Goal: Task Accomplishment & Management: Manage account settings

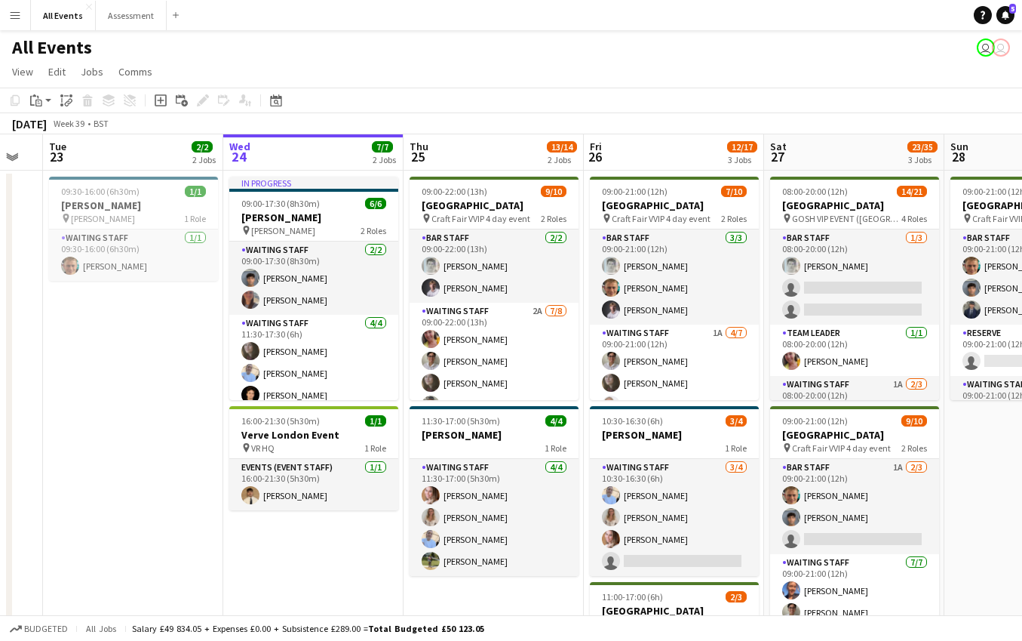
click at [708, 64] on app-page-menu "View Day view expanded Day view collapsed Month view Date picker Jump to [DATE]…" at bounding box center [511, 73] width 1022 height 29
click at [21, 22] on button "Menu" at bounding box center [15, 15] width 30 height 30
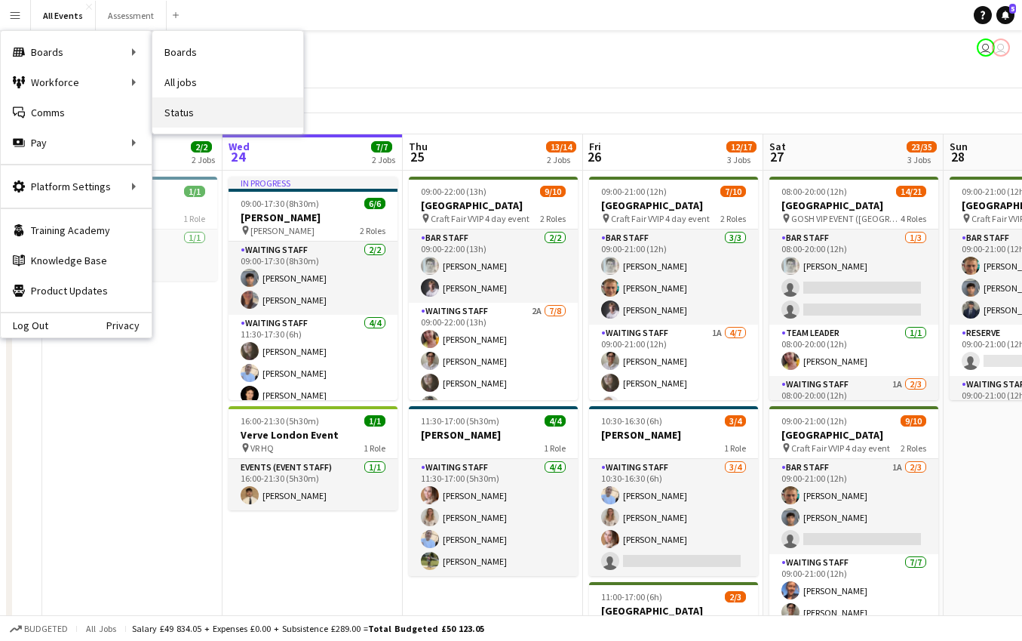
click at [204, 112] on link "Status" at bounding box center [227, 112] width 151 height 30
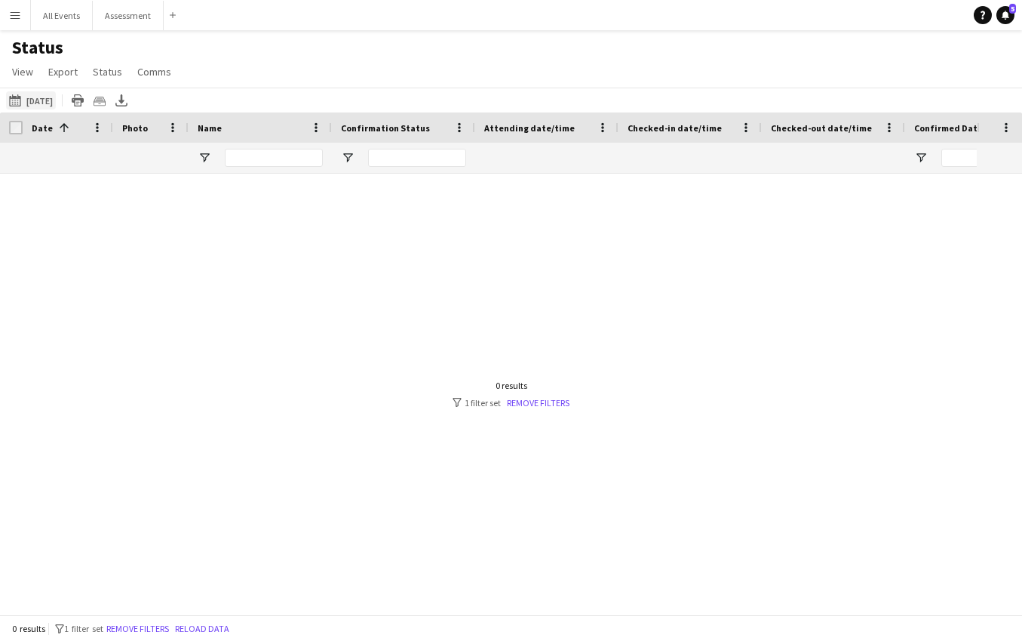
click at [53, 103] on button "[DATE] [DATE]" at bounding box center [31, 100] width 50 height 18
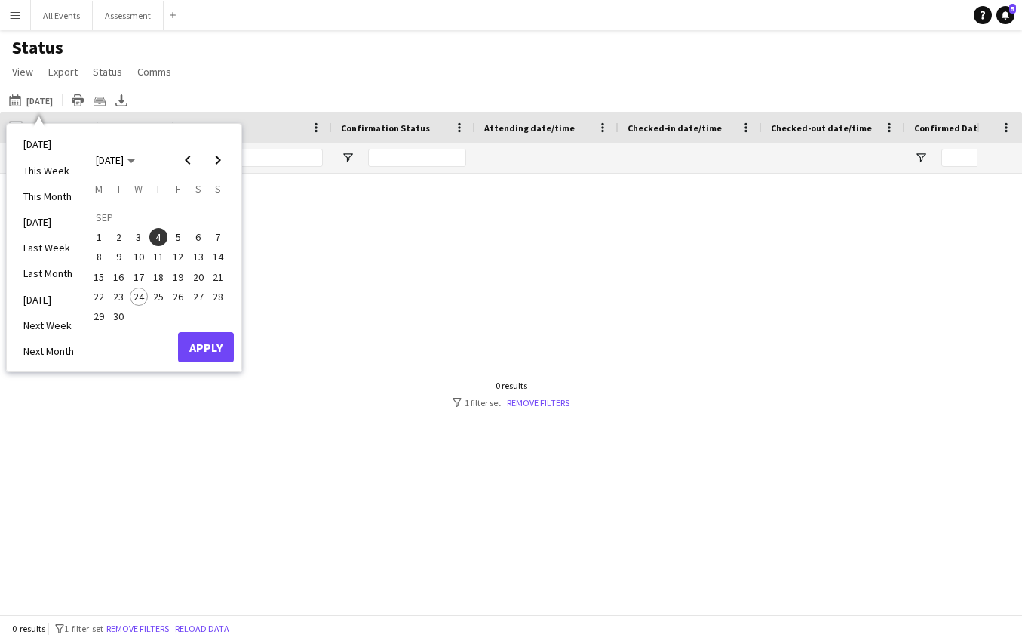
click at [138, 238] on span "3" at bounding box center [139, 237] width 18 height 18
click at [212, 350] on button "Apply" at bounding box center [206, 347] width 56 height 30
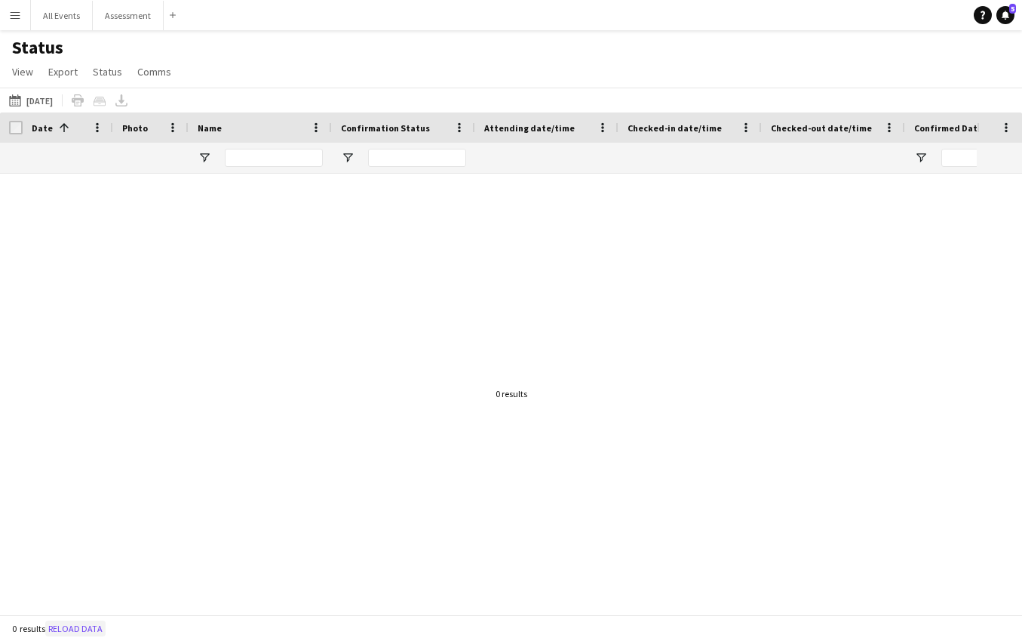
click at [81, 626] on button "Reload data" at bounding box center [75, 628] width 60 height 17
click at [21, 19] on button "Menu" at bounding box center [15, 15] width 30 height 30
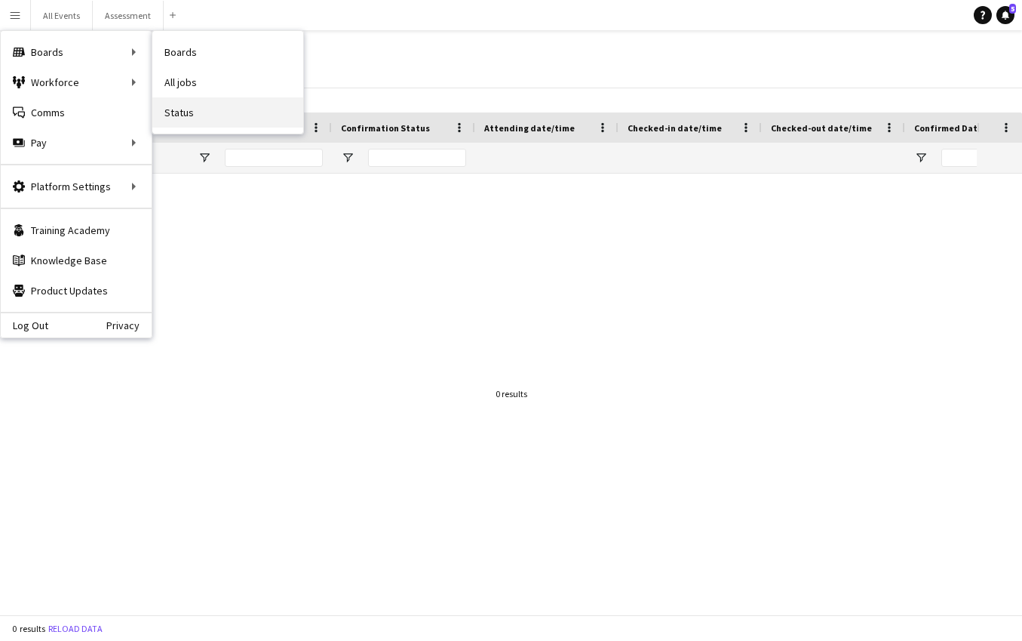
click at [170, 123] on link "Status" at bounding box center [227, 112] width 151 height 30
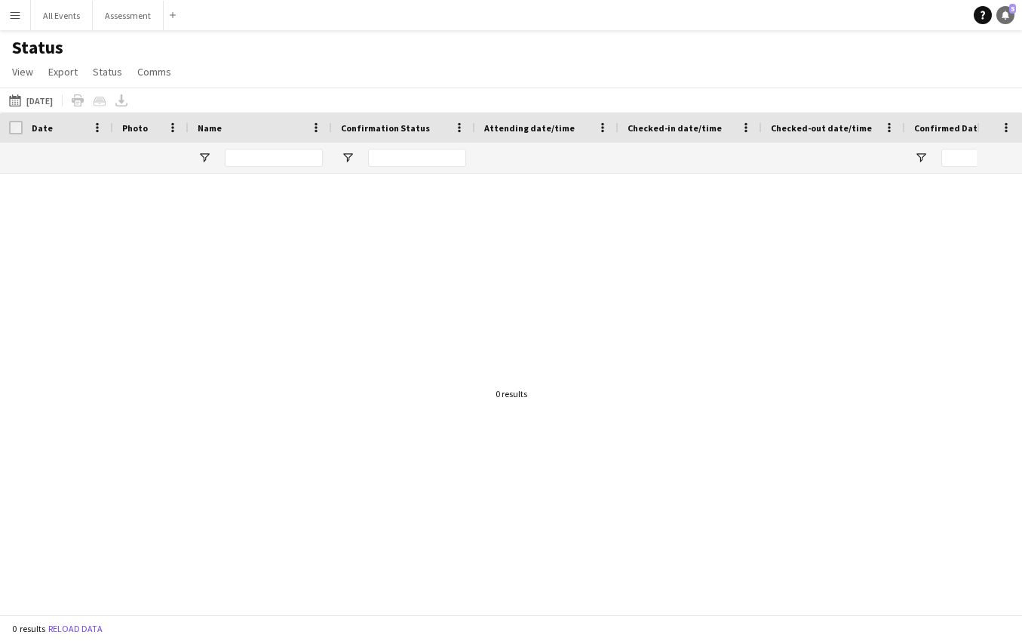
click at [1010, 17] on link "Notifications 5" at bounding box center [1006, 15] width 18 height 18
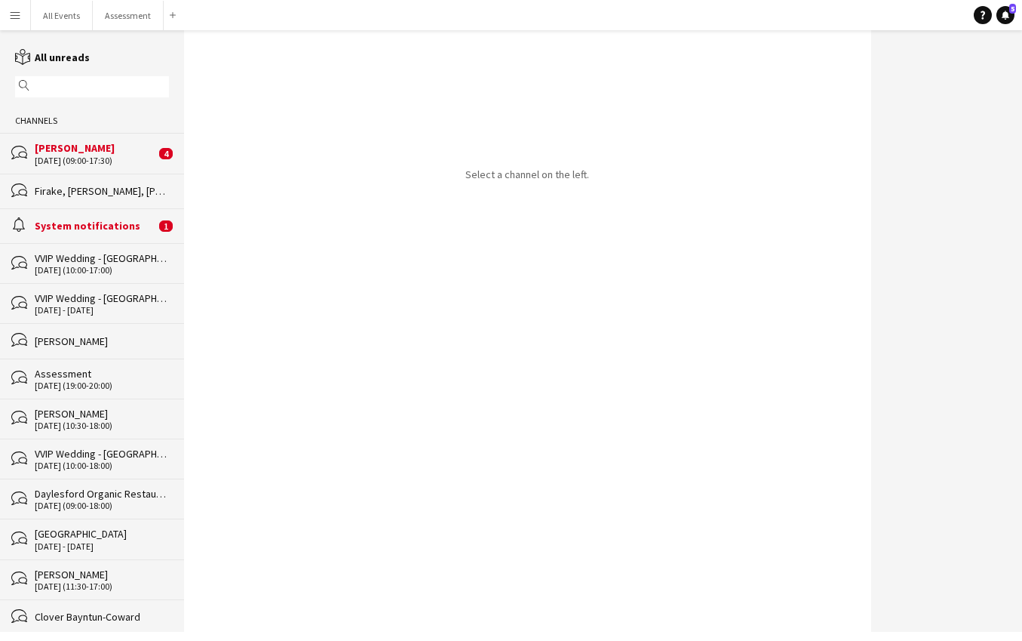
click at [131, 159] on div "[DATE] (09:00-17:30)" at bounding box center [95, 160] width 121 height 11
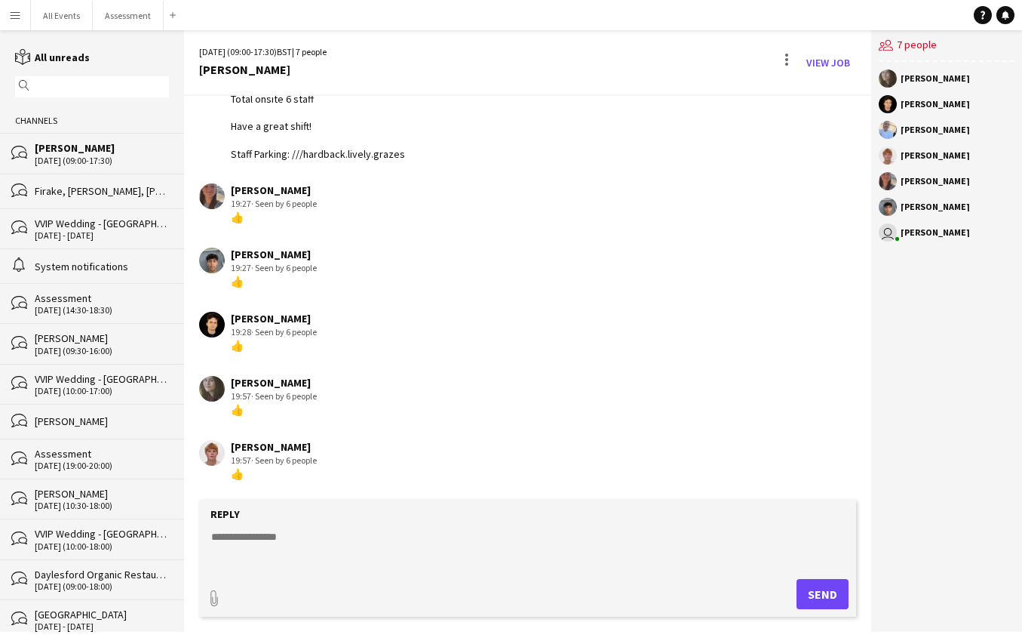
scroll to position [1, 0]
click at [14, 17] on app-icon "Menu" at bounding box center [15, 15] width 12 height 12
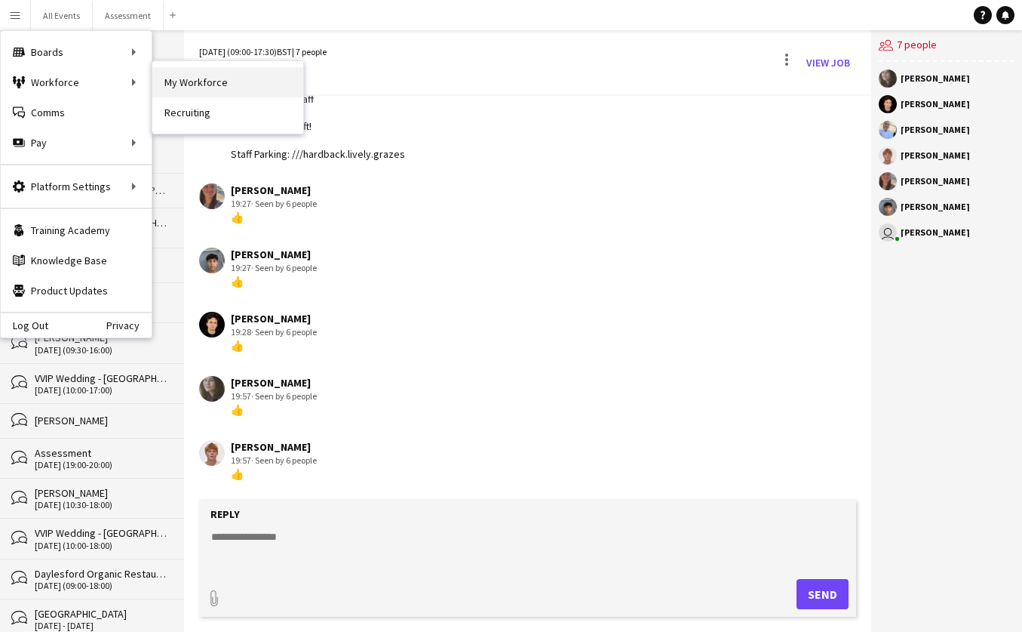
click at [220, 87] on link "My Workforce" at bounding box center [227, 82] width 151 height 30
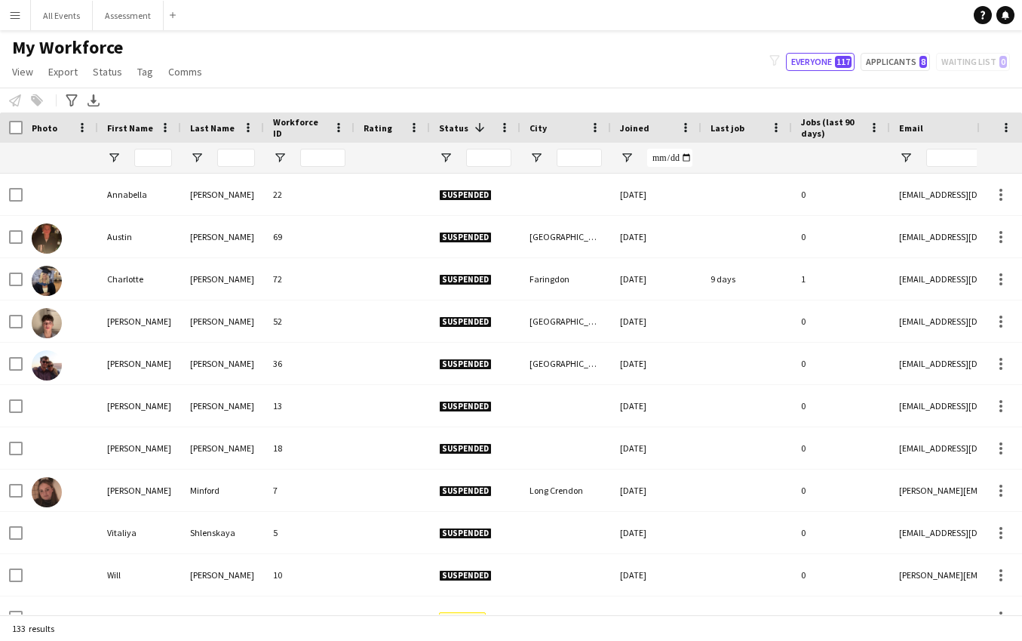
click at [269, 155] on div at bounding box center [309, 158] width 91 height 30
click at [238, 157] on input "Last Name Filter Input" at bounding box center [236, 158] width 38 height 18
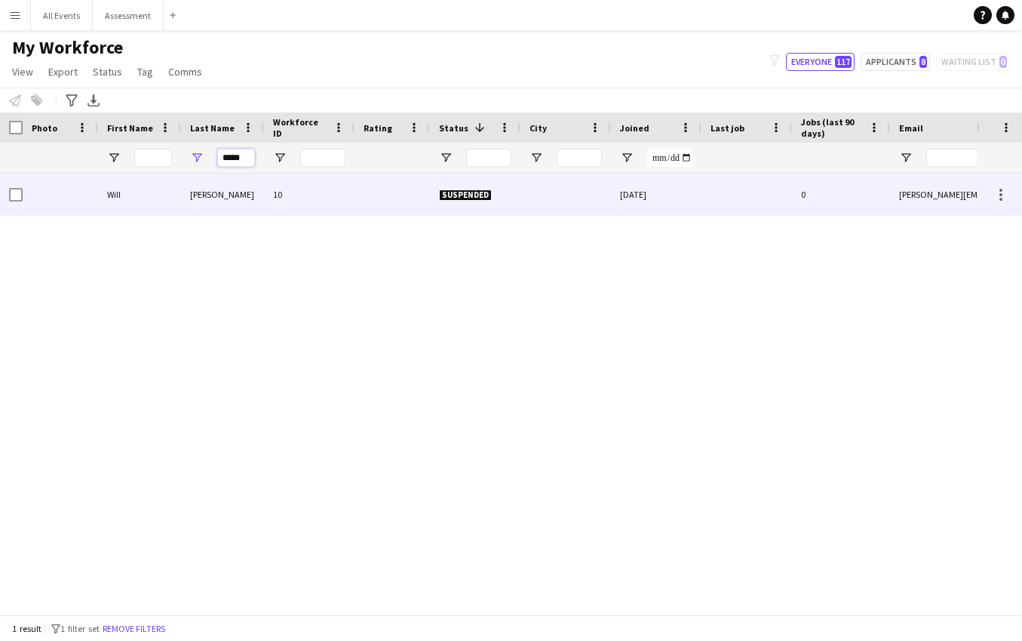
type input "*****"
click at [222, 192] on div "Grice" at bounding box center [222, 194] width 83 height 41
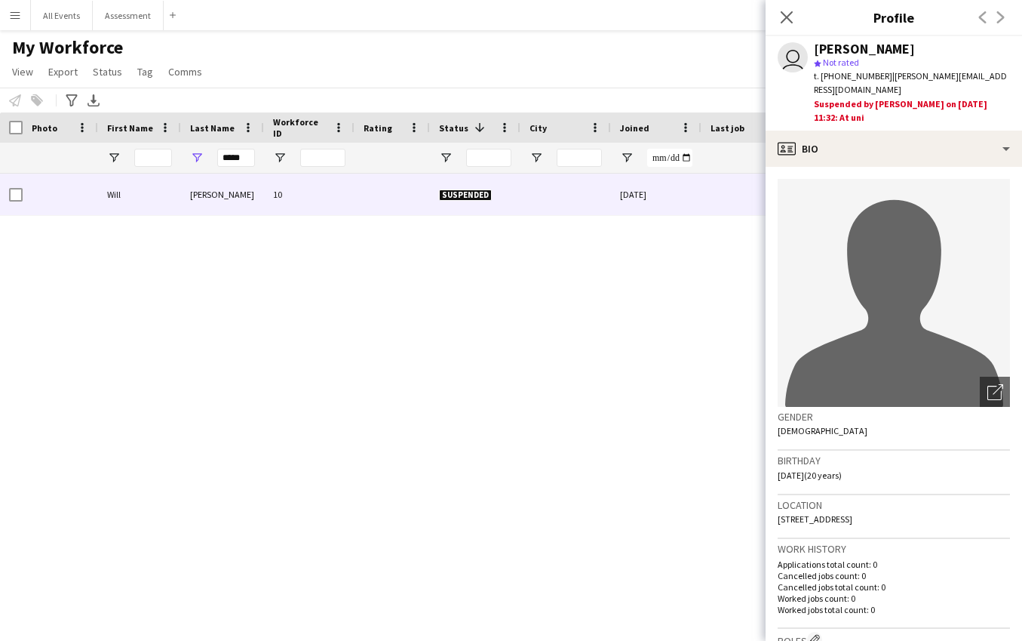
click at [902, 75] on span "| william.thegrices@gmail.com" at bounding box center [910, 82] width 193 height 25
drag, startPoint x: 902, startPoint y: 75, endPoint x: 948, endPoint y: 75, distance: 46.0
click at [951, 75] on span "| william.thegrices@gmail.com" at bounding box center [910, 82] width 193 height 25
click at [901, 78] on span "| william.thegrices@gmail.com" at bounding box center [910, 82] width 193 height 25
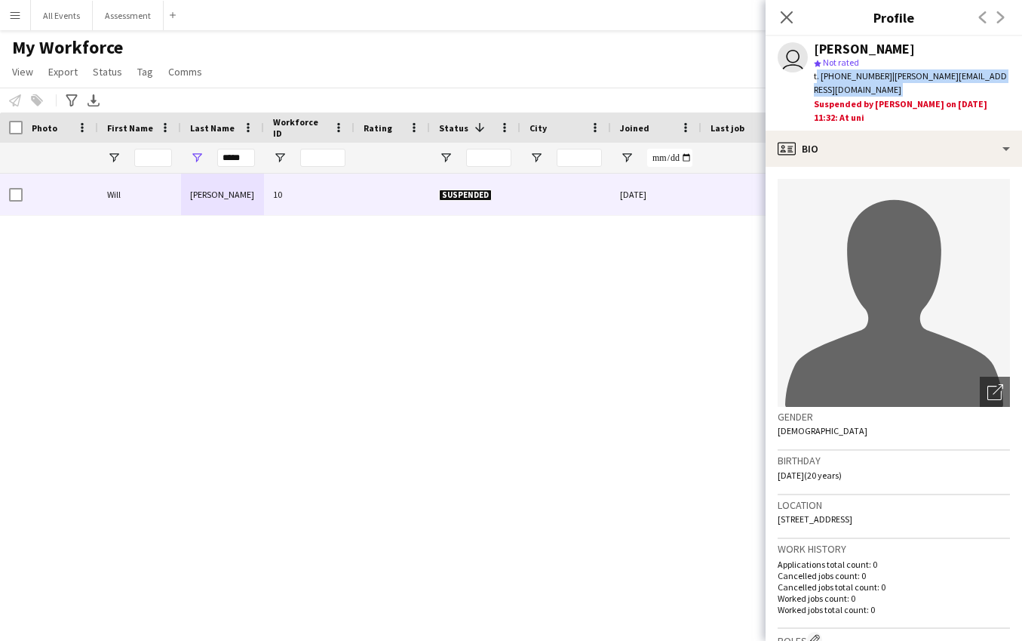
click at [965, 76] on span "| william.thegrices@gmail.com" at bounding box center [910, 82] width 193 height 25
click at [903, 78] on span "| william.thegrices@gmail.com" at bounding box center [910, 82] width 193 height 25
click at [893, 77] on span "| william.thegrices@gmail.com" at bounding box center [910, 82] width 193 height 25
copy span "william.thegrices@gmail.com"
drag, startPoint x: 894, startPoint y: 77, endPoint x: 995, endPoint y: 81, distance: 101.2
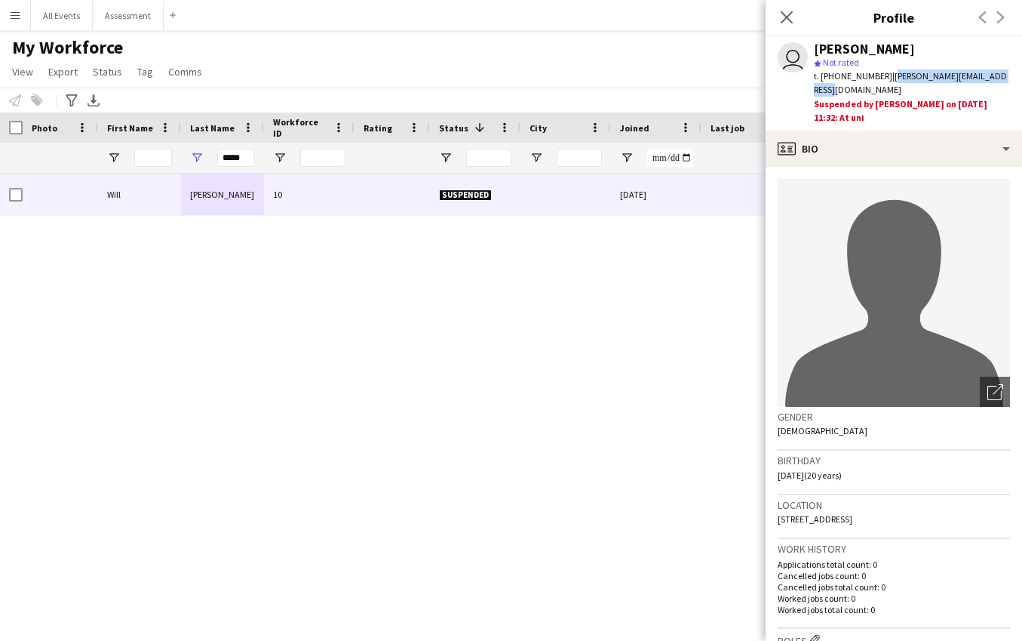
click at [991, 78] on span "| william.thegrices@gmail.com" at bounding box center [910, 82] width 193 height 25
drag, startPoint x: 715, startPoint y: 285, endPoint x: 587, endPoint y: 250, distance: 133.1
click at [715, 285] on div "Will Grice 10 Suspended 02-09-2025 0 william.thegrices@gmail.com" at bounding box center [488, 394] width 977 height 441
click at [787, 26] on app-icon "Close pop-in" at bounding box center [787, 18] width 22 height 22
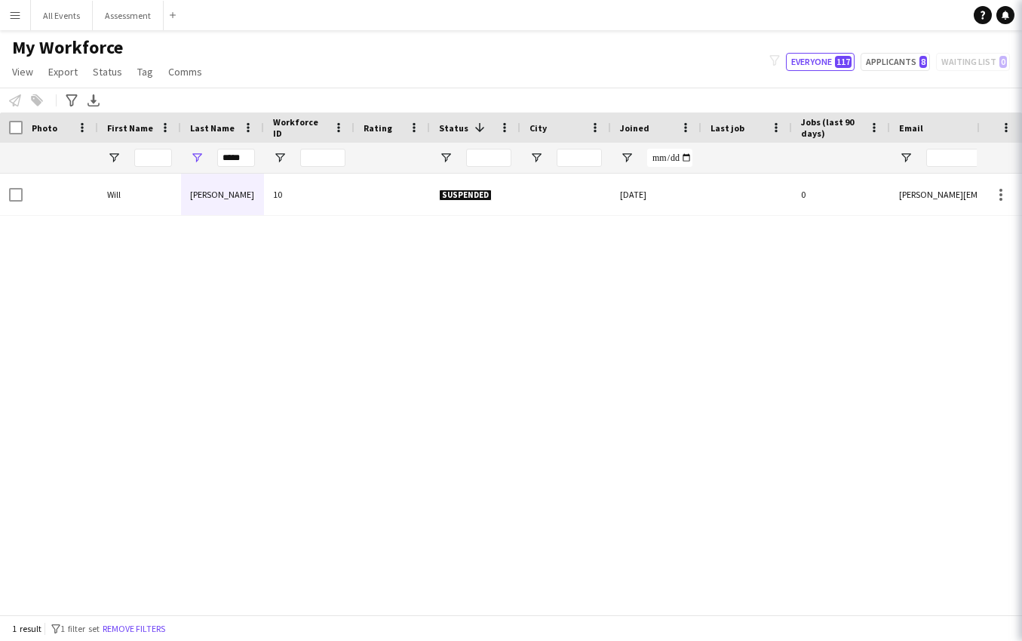
click at [787, 19] on app-navbar "Menu Boards Boards Boards All jobs Status Workforce Workforce My Workforce Recr…" at bounding box center [511, 15] width 1022 height 30
click at [548, 58] on div "My Workforce View Views Default view New view Update view Delete view Edit name…" at bounding box center [511, 61] width 1022 height 51
click at [921, 59] on button "Applicants 8" at bounding box center [895, 62] width 69 height 18
type input "**********"
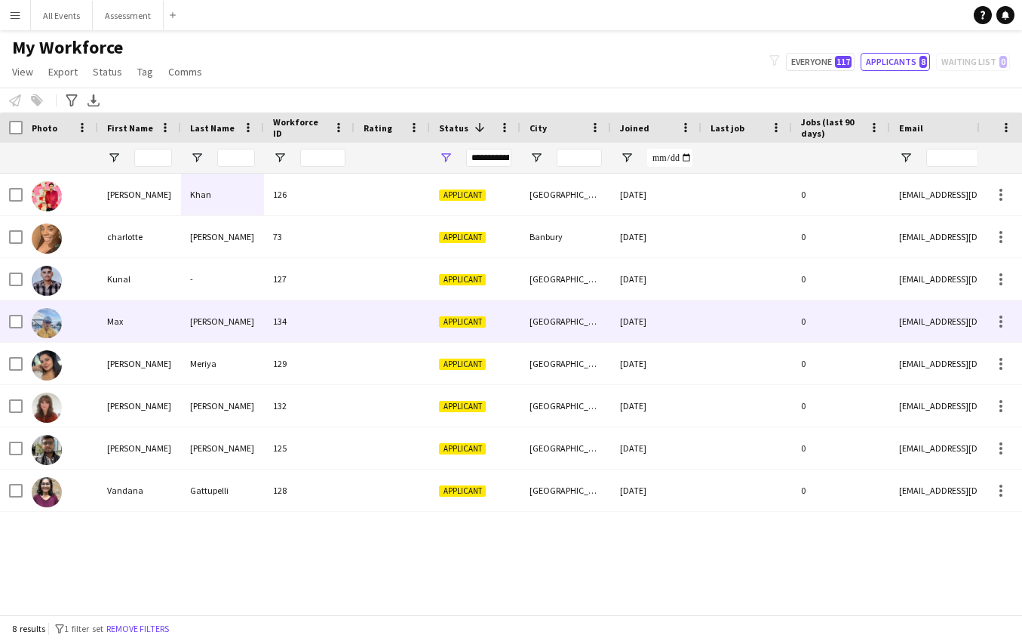
click at [444, 335] on div "Applicant" at bounding box center [475, 320] width 91 height 41
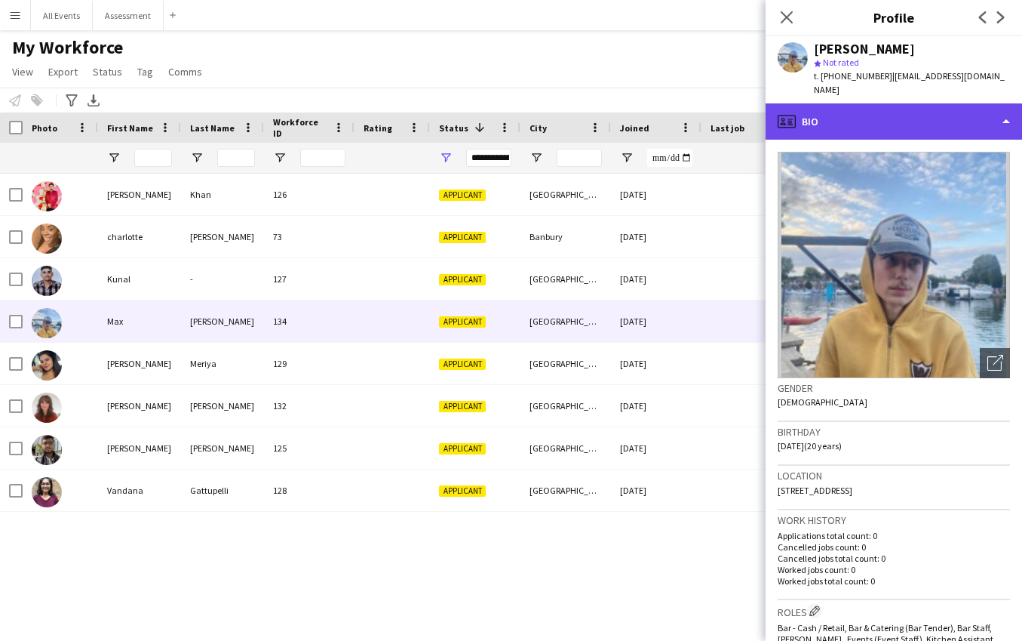
click at [959, 115] on div "profile Bio" at bounding box center [894, 121] width 257 height 36
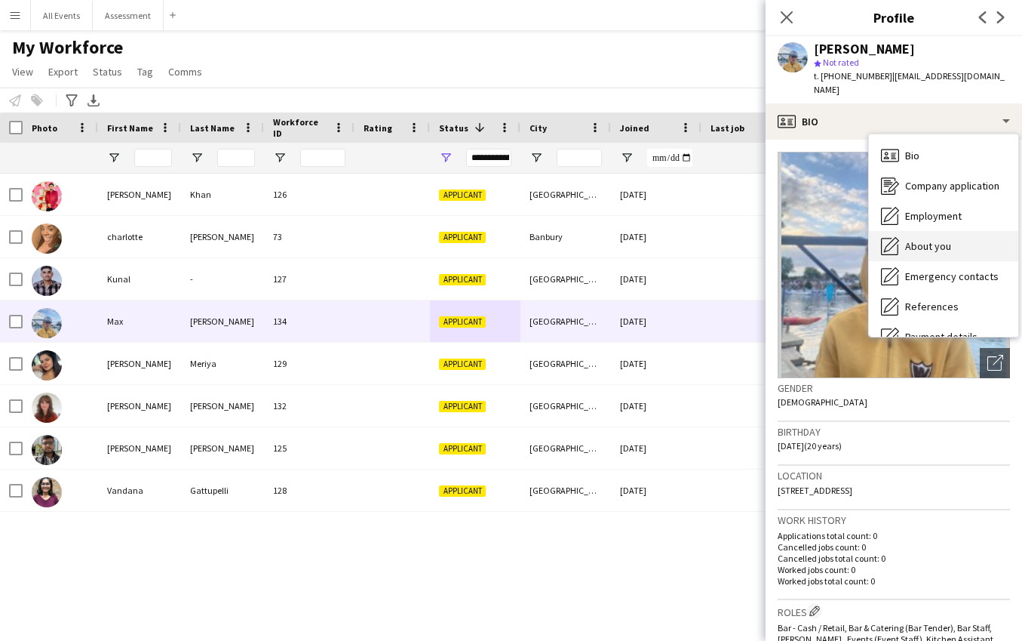
click at [941, 231] on div "About you About you" at bounding box center [943, 246] width 149 height 30
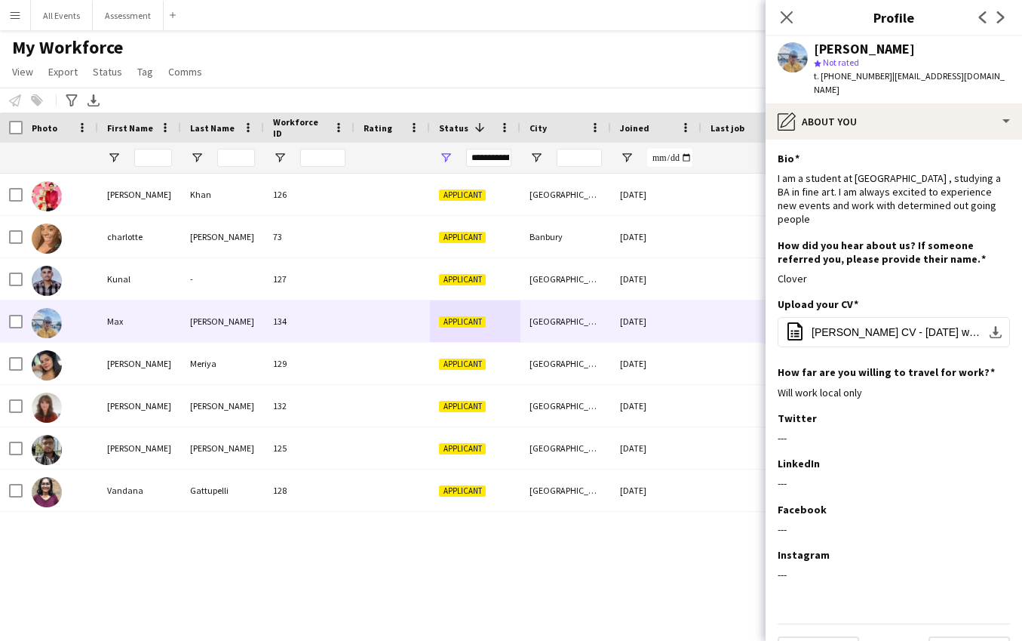
click at [654, 91] on div "Notify workforce Add to tag Select at least one crew to tag him or her. Advance…" at bounding box center [511, 100] width 1022 height 25
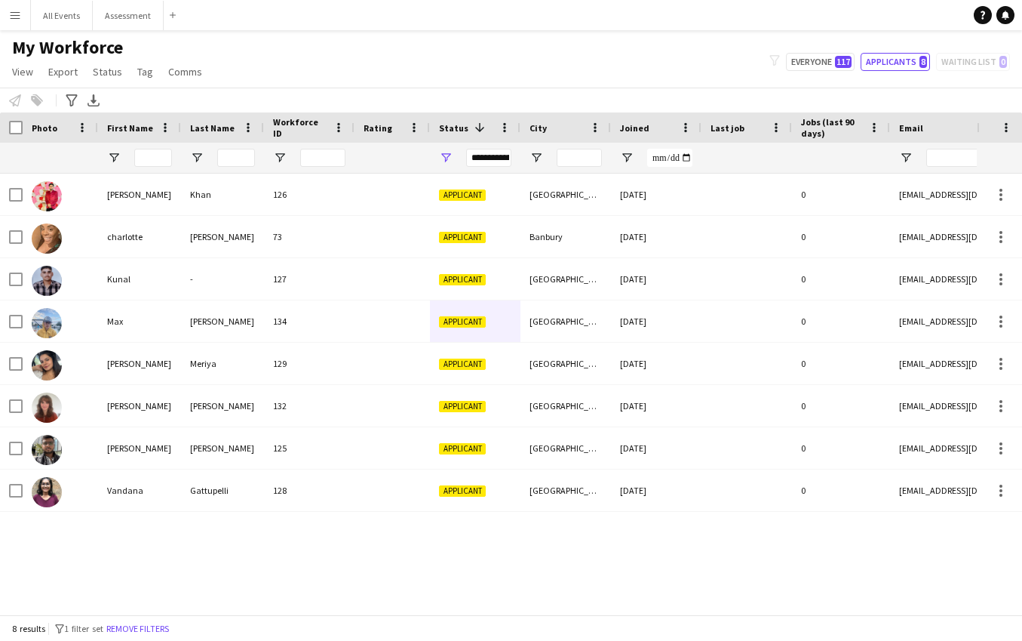
click at [379, 51] on div "My Workforce View Views Default view New view Update view Delete view Edit name…" at bounding box center [511, 61] width 1022 height 51
click at [72, 17] on button "All Events Close" at bounding box center [62, 15] width 62 height 29
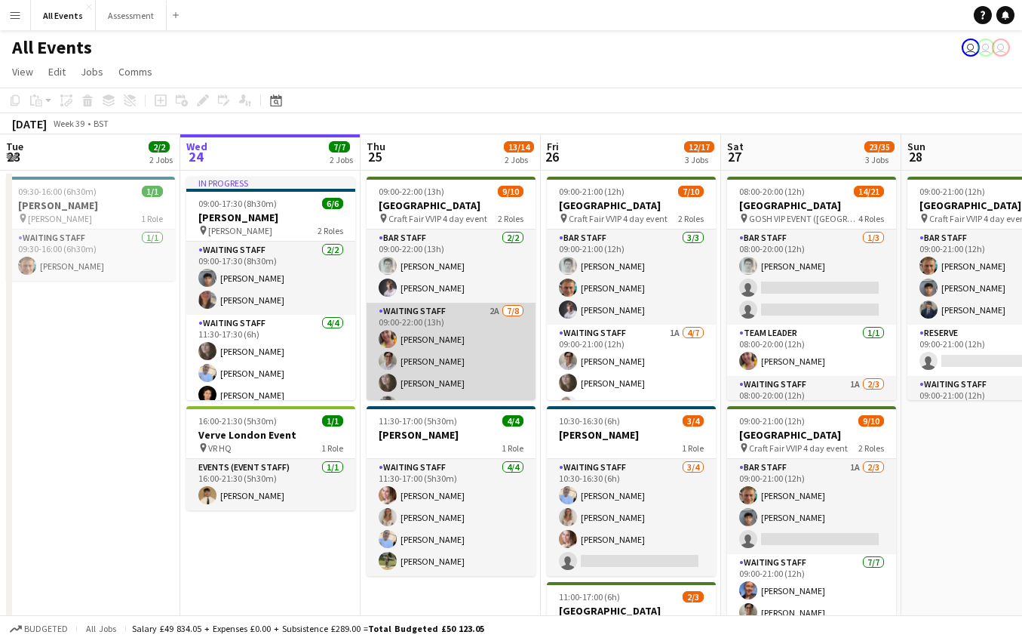
click at [484, 383] on app-card-role "Waiting Staff 2A 7/8 09:00-22:00 (13h) Ruth Danieli Emily Reeve Flora McCulloug…" at bounding box center [451, 405] width 169 height 204
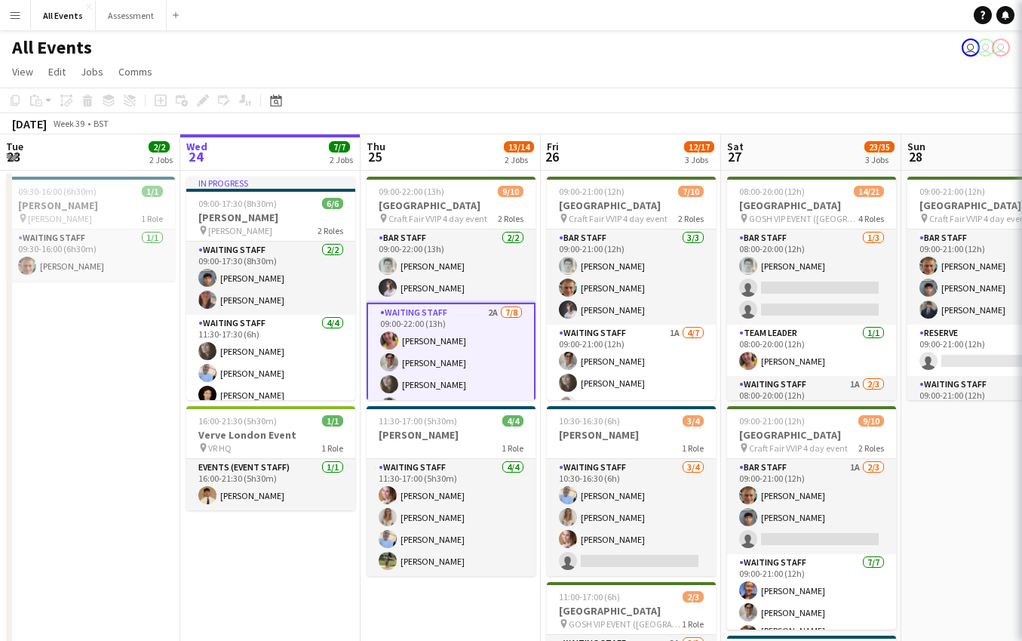
scroll to position [0, 361]
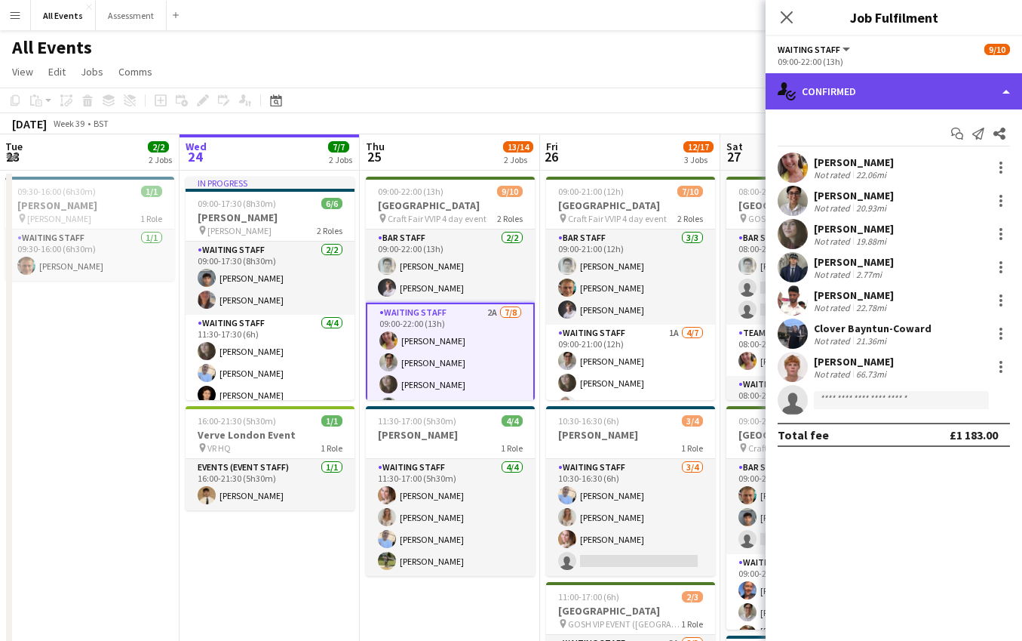
click at [853, 99] on div "single-neutral-actions-check-2 Confirmed" at bounding box center [894, 91] width 257 height 36
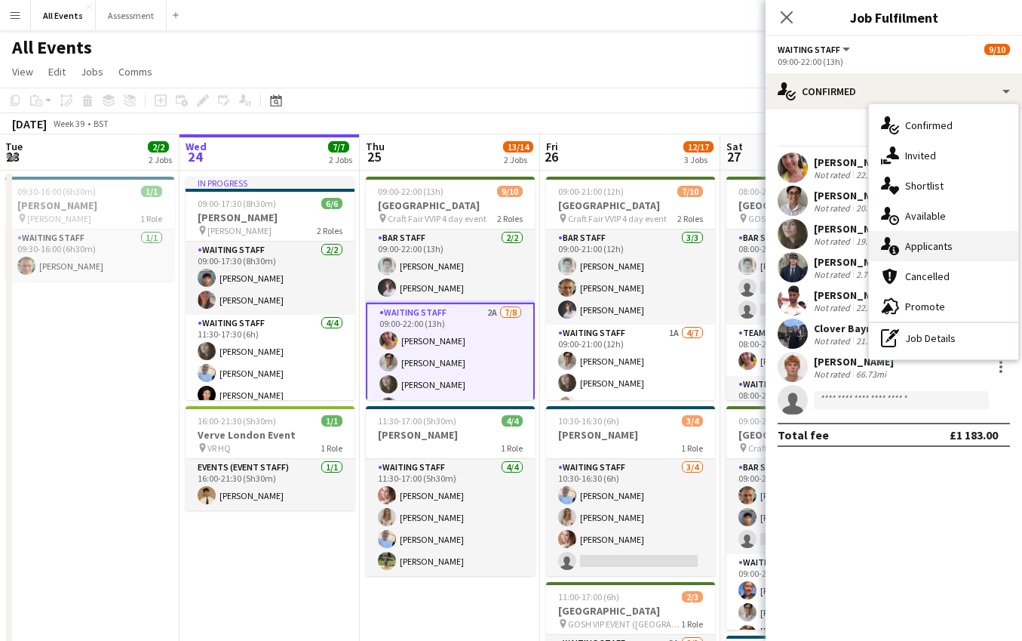
click at [948, 245] on span "Applicants" at bounding box center [929, 246] width 48 height 14
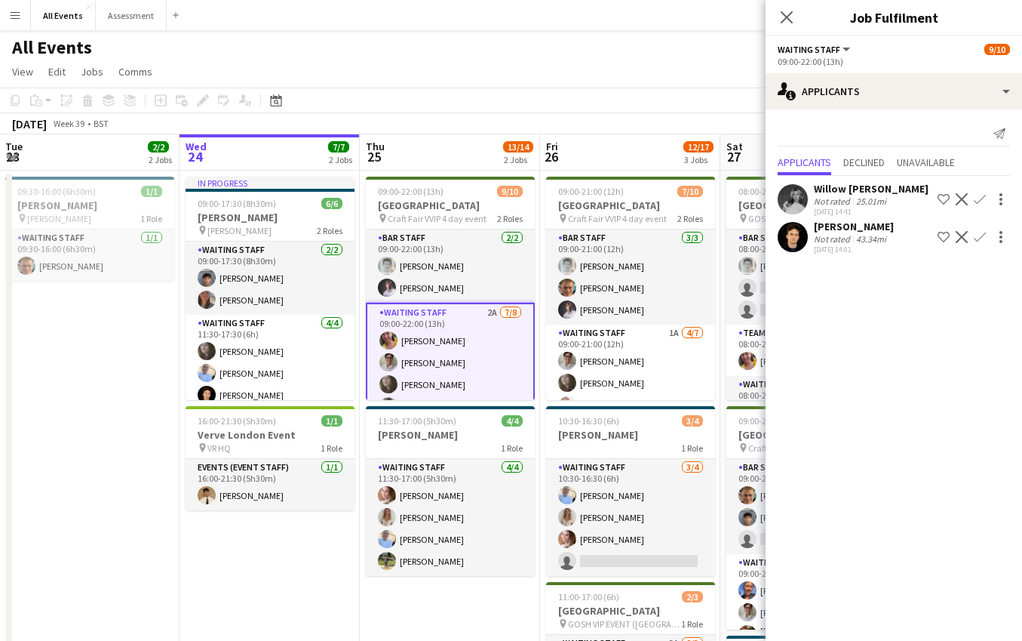
click at [458, 67] on app-page-menu "View Day view expanded Day view collapsed Month view Date picker Jump to [DATE]…" at bounding box center [511, 73] width 1022 height 29
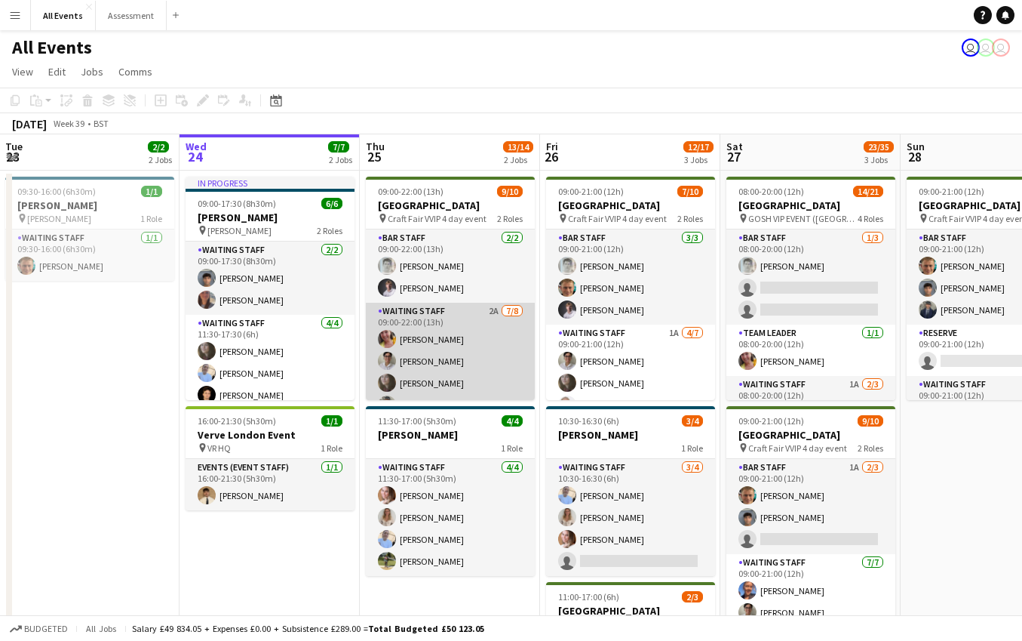
scroll to position [0, 0]
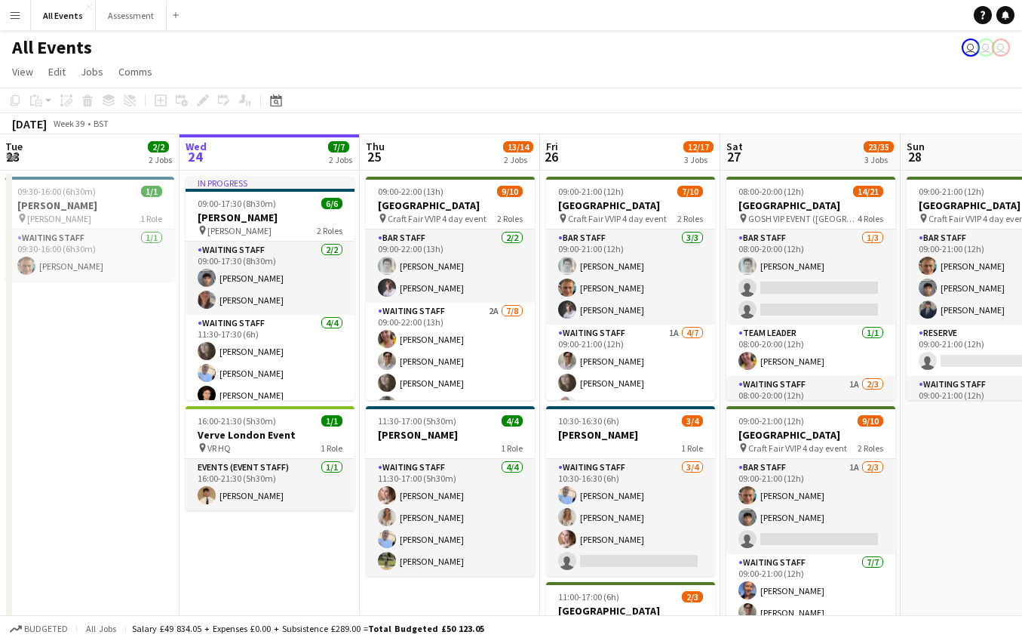
click at [20, 20] on app-icon "Menu" at bounding box center [15, 15] width 12 height 12
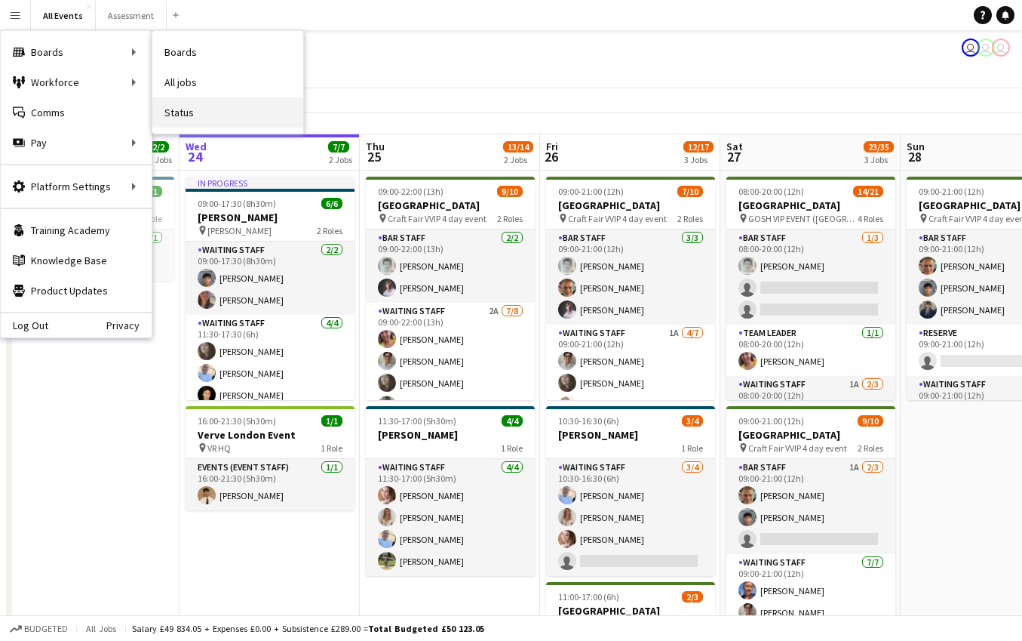
click at [184, 124] on link "Status" at bounding box center [227, 112] width 151 height 30
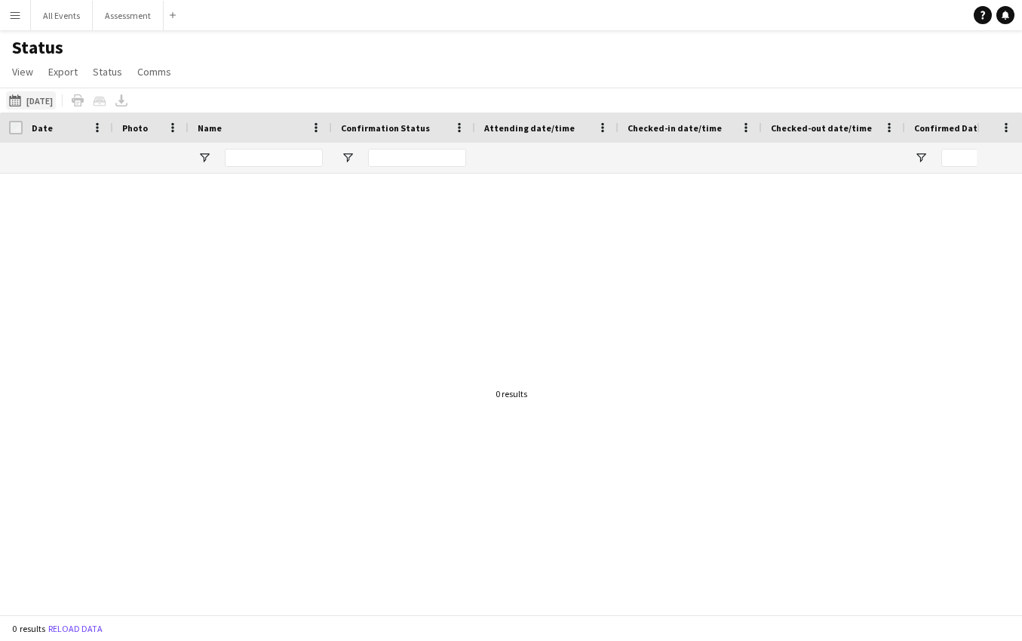
click at [35, 97] on button "24-09-2025 to 30-09-2025 03-09-2025" at bounding box center [31, 100] width 50 height 18
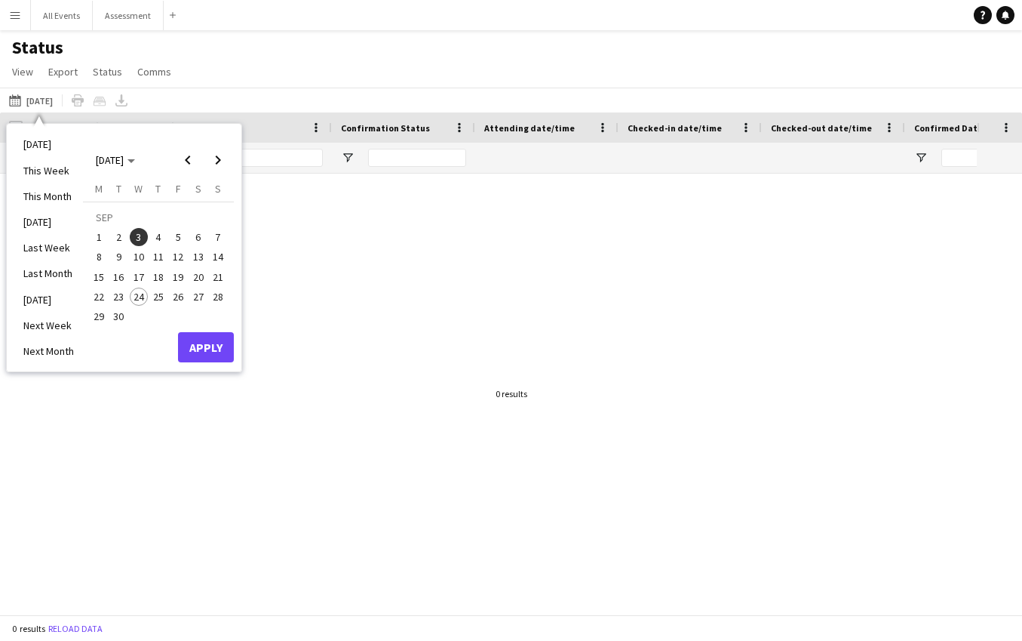
click at [156, 299] on span "25" at bounding box center [158, 296] width 18 height 18
click at [211, 346] on button "Apply" at bounding box center [206, 347] width 56 height 30
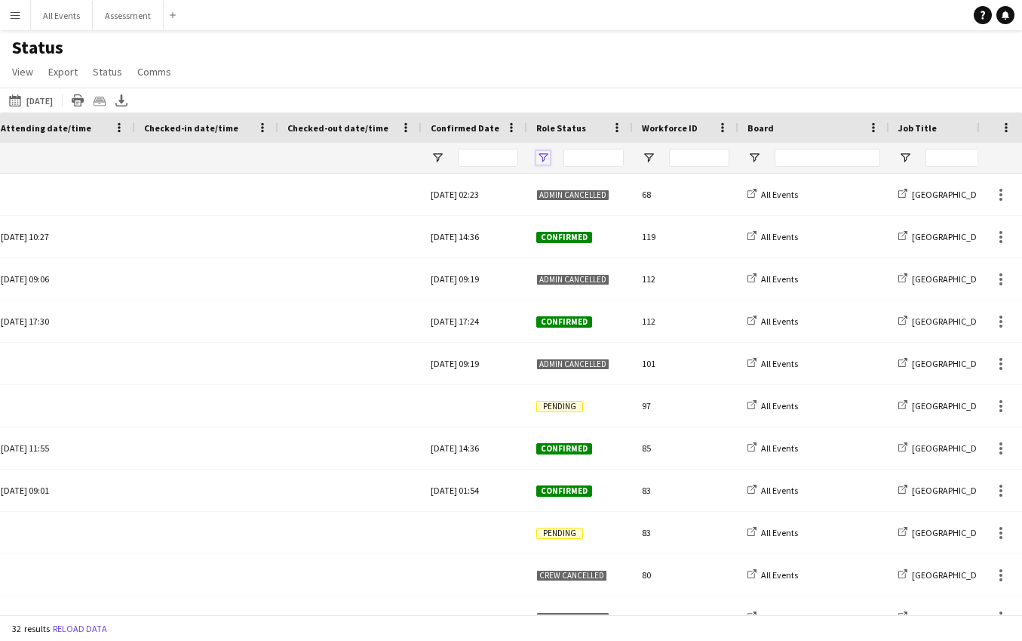
click at [546, 158] on span "Open Filter Menu" at bounding box center [543, 158] width 14 height 14
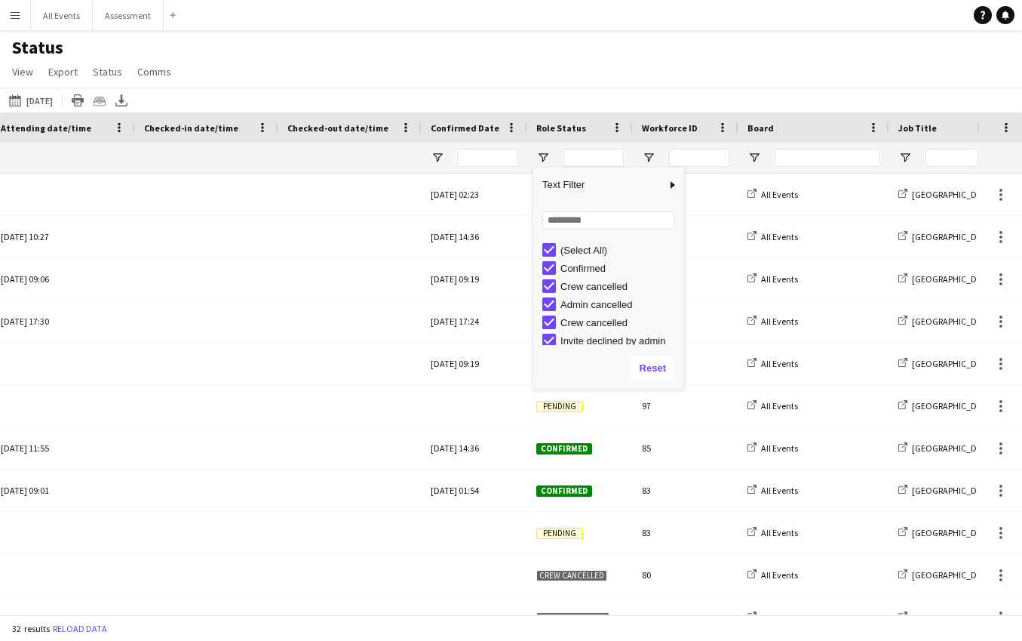
click at [586, 251] on div "(Select All)" at bounding box center [620, 249] width 119 height 11
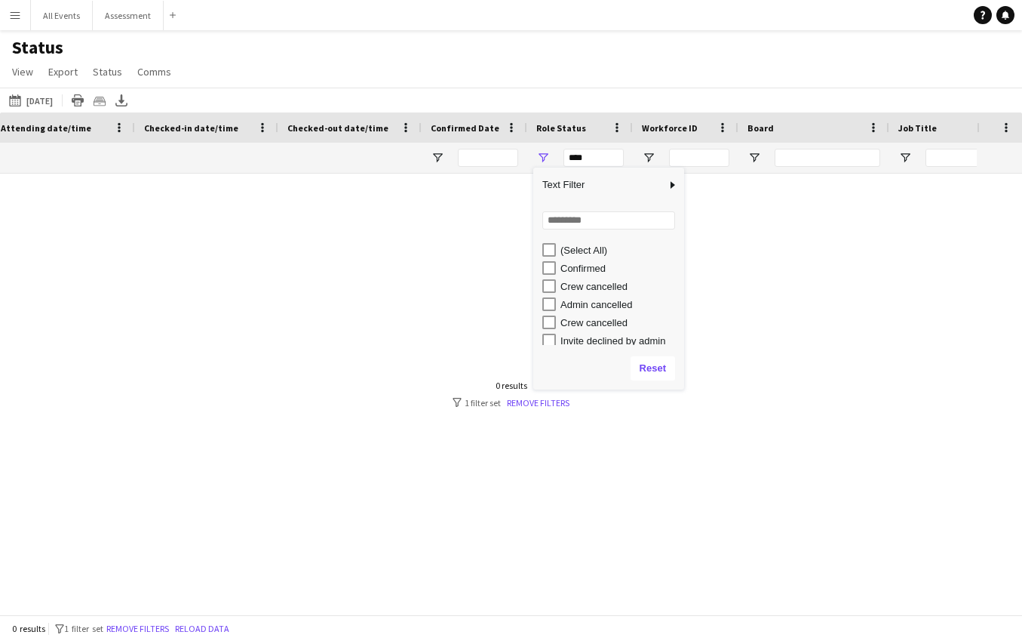
drag, startPoint x: 584, startPoint y: 266, endPoint x: 598, endPoint y: 306, distance: 43.2
click at [585, 266] on div "Confirmed" at bounding box center [620, 268] width 119 height 11
type input "**********"
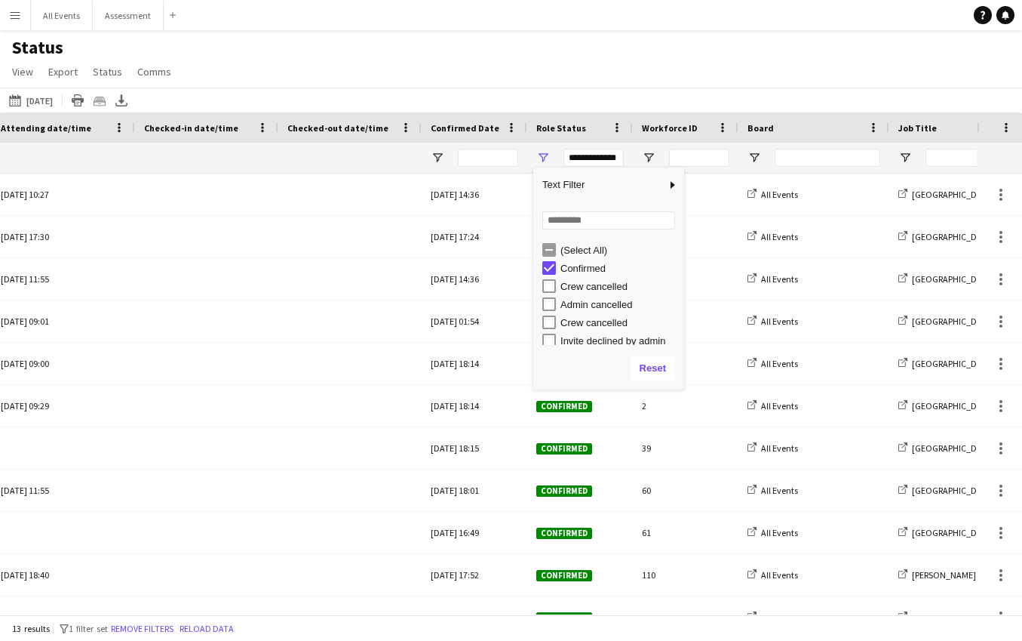
drag, startPoint x: 509, startPoint y: 60, endPoint x: 488, endPoint y: 124, distance: 68.2
click at [510, 60] on div "Status View Views Default view New view Update view Delete view Edit name Custo…" at bounding box center [511, 61] width 1022 height 51
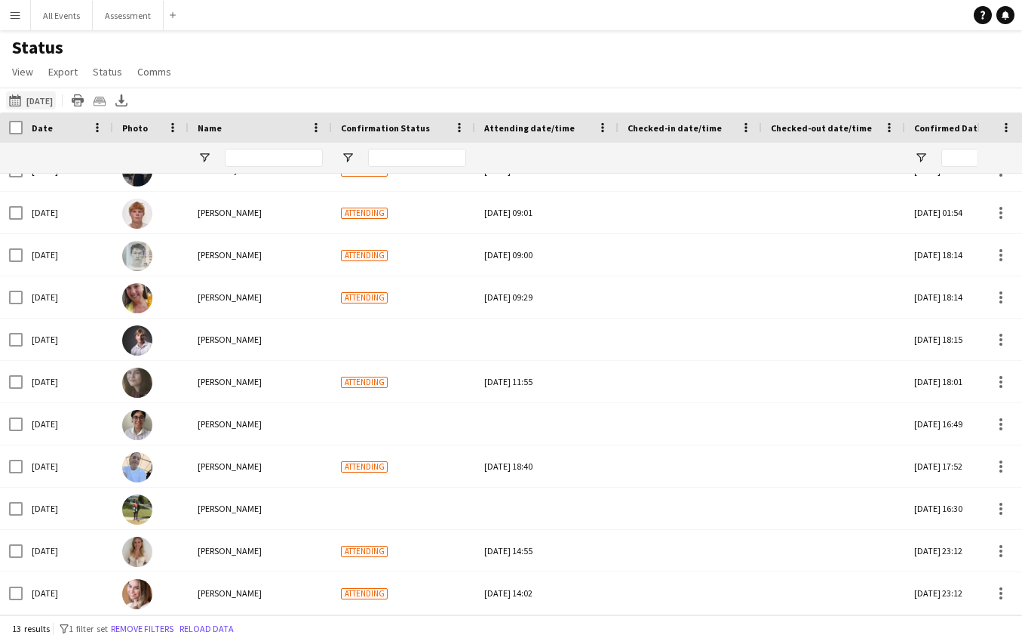
click at [50, 98] on button "24-09-2025 to 30-09-2025 Tomorrow" at bounding box center [31, 100] width 50 height 18
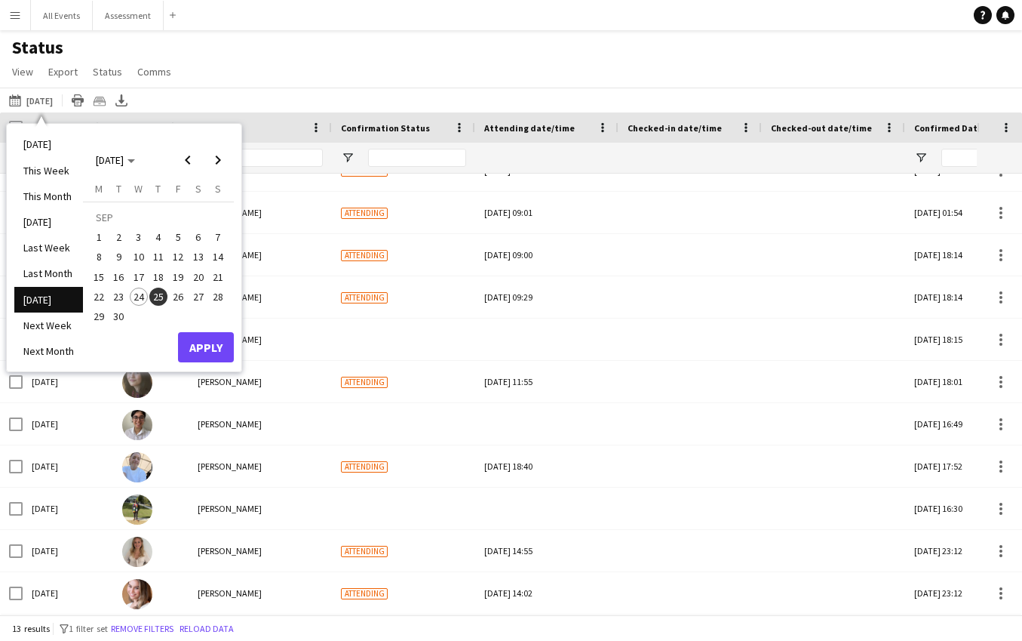
click at [171, 301] on span "26" at bounding box center [178, 296] width 18 height 18
click at [218, 336] on button "Apply" at bounding box center [206, 347] width 56 height 30
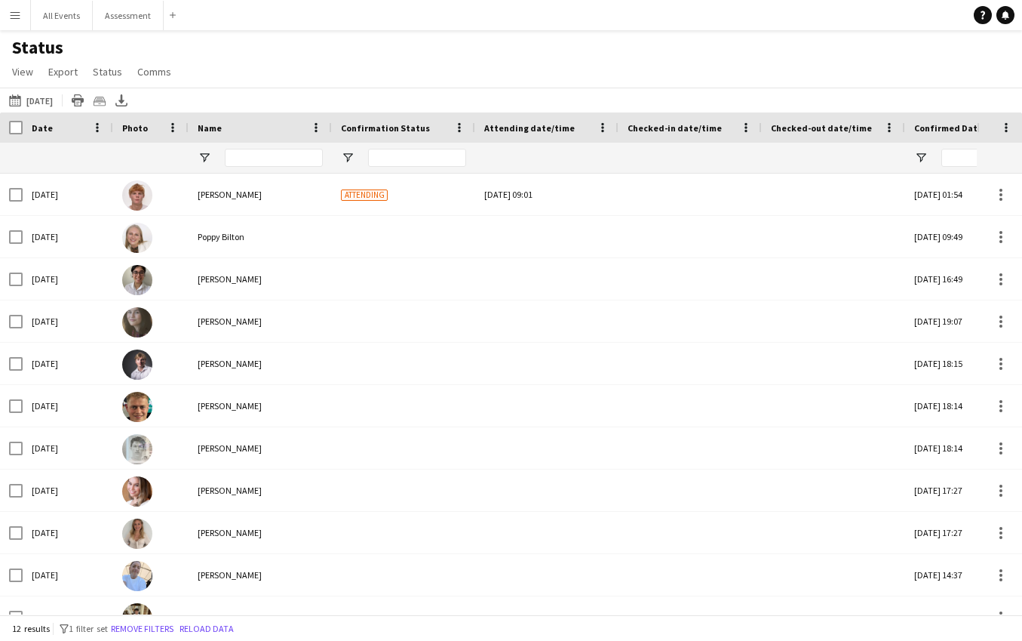
click at [245, 66] on div "Status View Views Default view New view Update view Delete view Edit name Custo…" at bounding box center [511, 61] width 1022 height 51
click at [16, 20] on app-icon "Menu" at bounding box center [15, 15] width 12 height 12
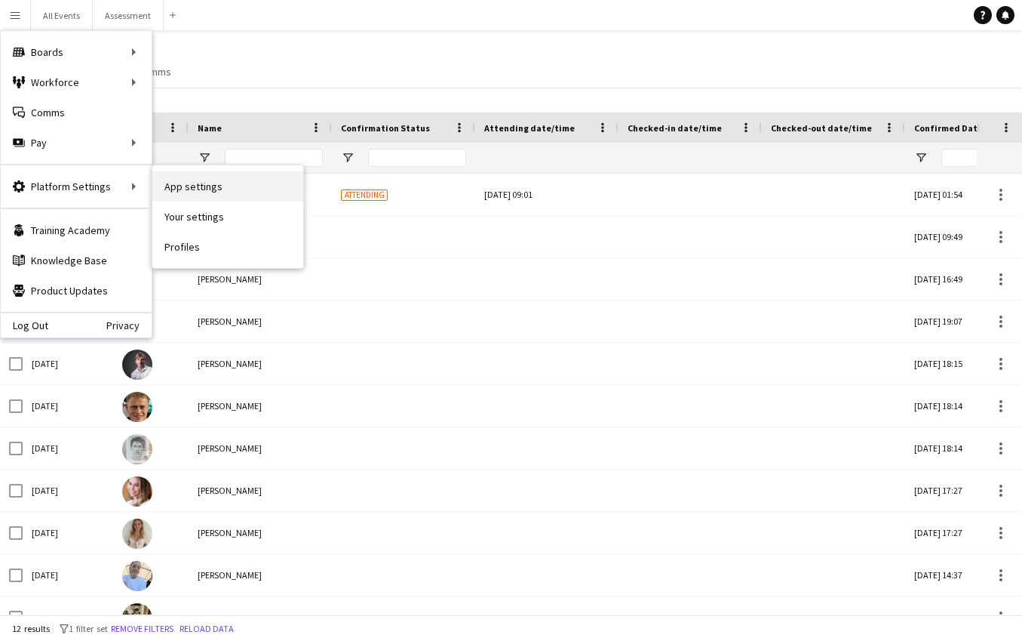
click at [186, 189] on link "App settings" at bounding box center [227, 186] width 151 height 30
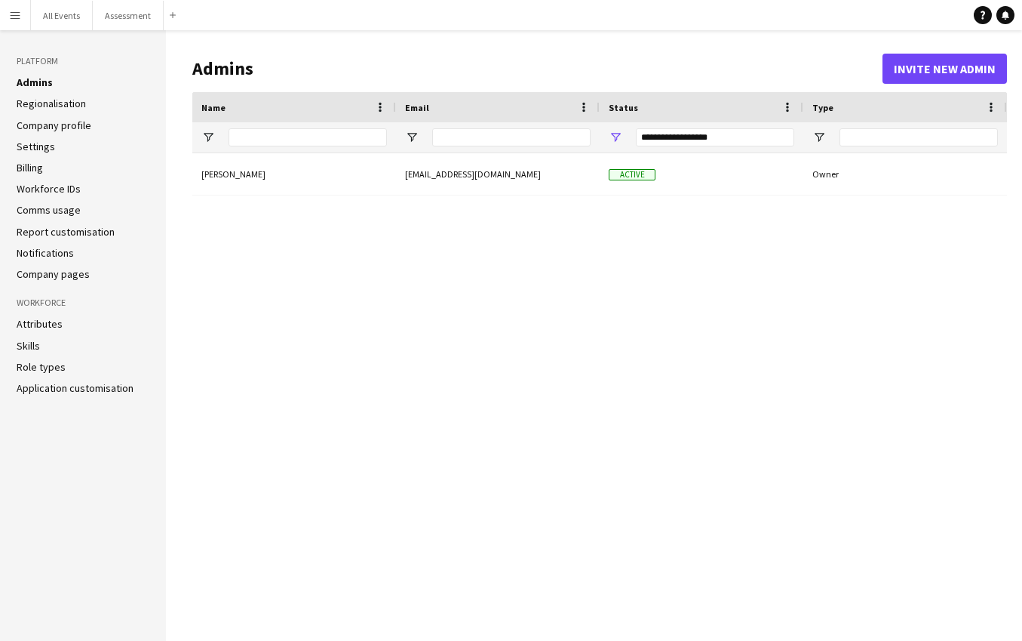
click at [11, 18] on app-icon "Menu" at bounding box center [15, 15] width 12 height 12
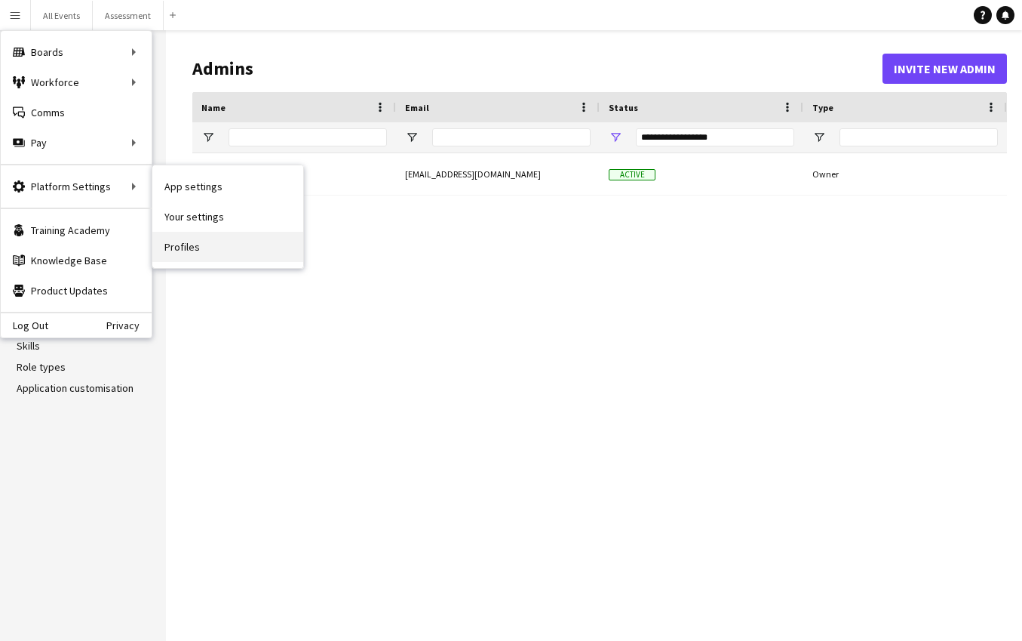
click at [201, 248] on link "Profiles" at bounding box center [227, 247] width 151 height 30
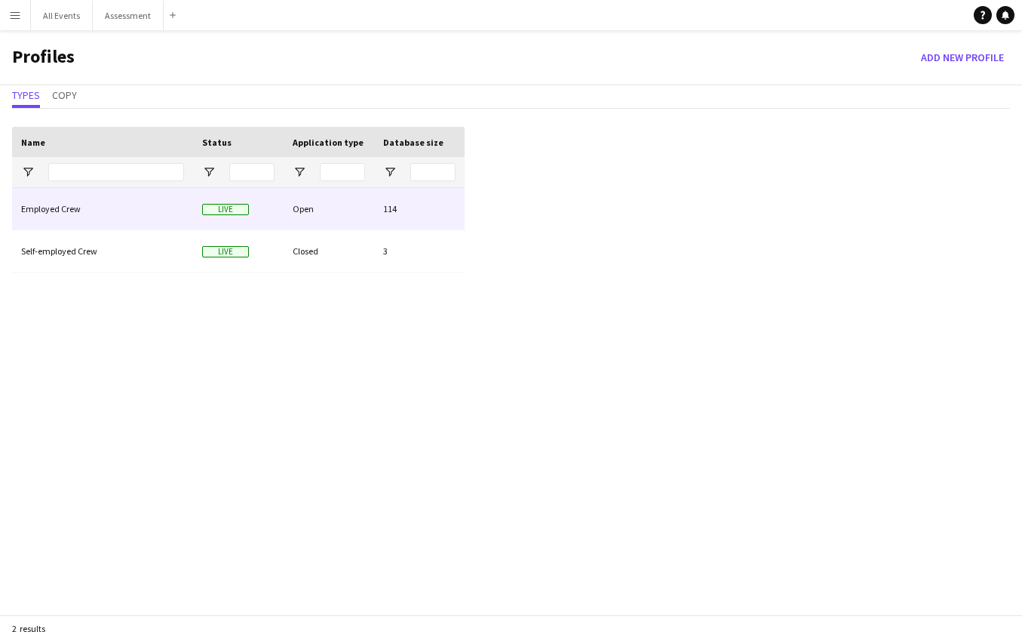
click at [135, 218] on div "Employed Crew" at bounding box center [102, 208] width 181 height 41
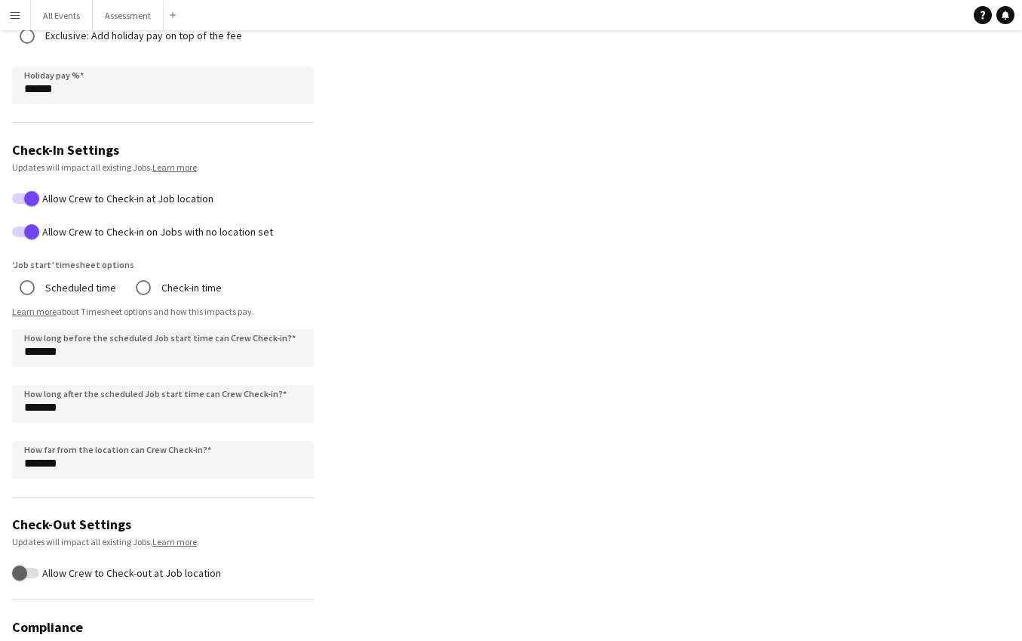
click at [25, 17] on button "Menu" at bounding box center [15, 15] width 30 height 30
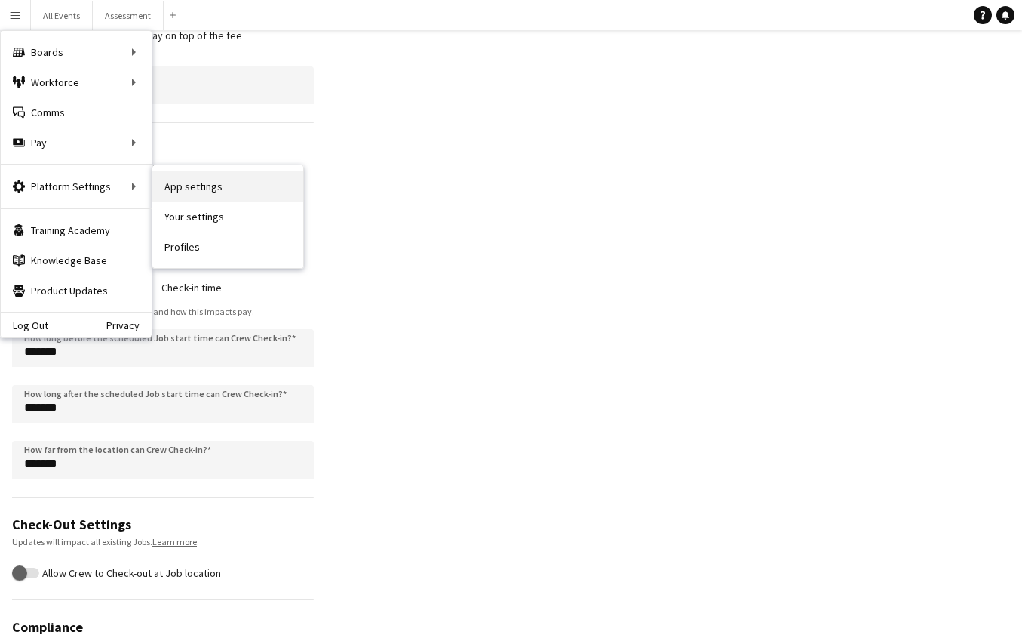
click at [207, 191] on link "App settings" at bounding box center [227, 186] width 151 height 30
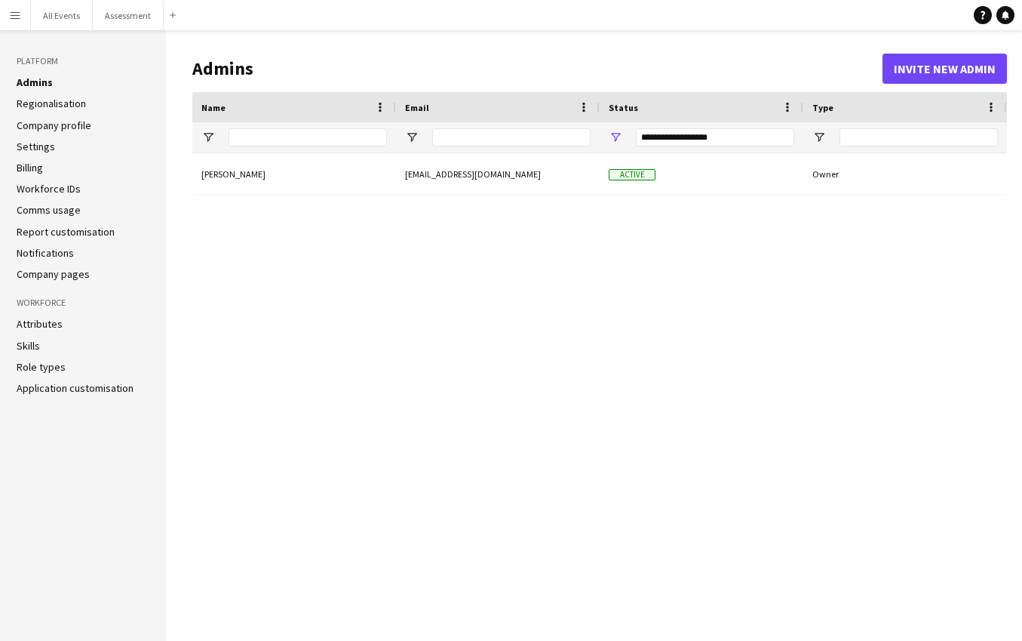
click at [62, 104] on link "Regionalisation" at bounding box center [51, 104] width 69 height 14
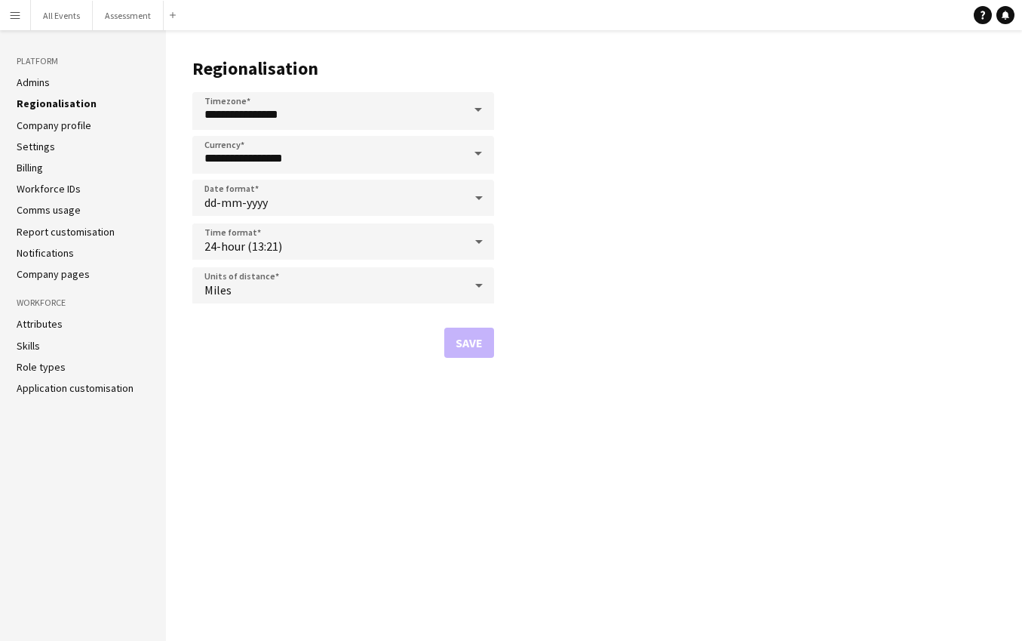
click at [63, 120] on link "Company profile" at bounding box center [54, 125] width 75 height 14
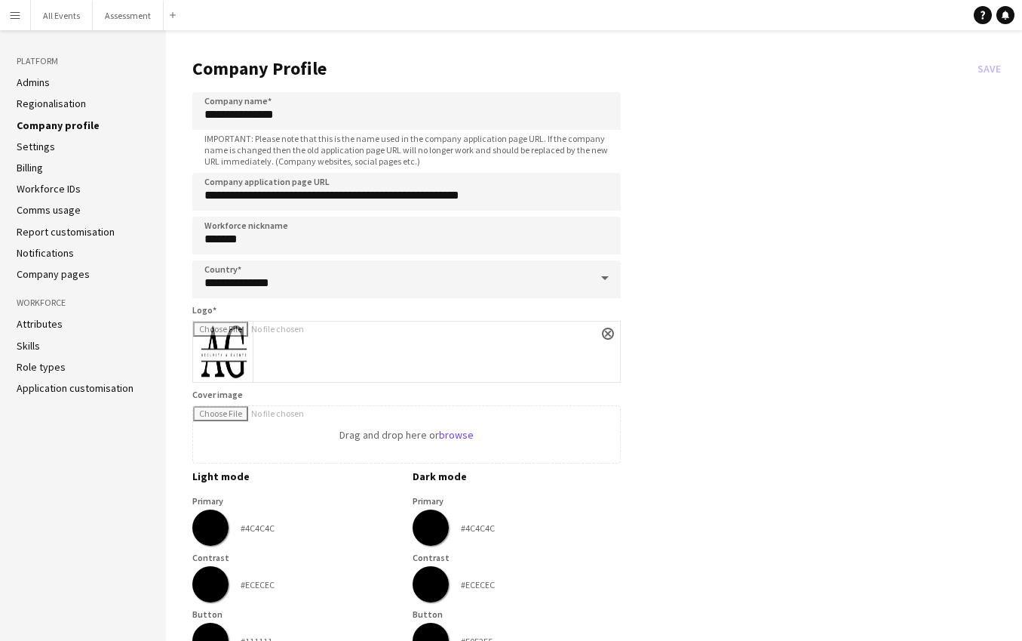
click at [63, 142] on li "Settings" at bounding box center [83, 147] width 133 height 14
click at [38, 146] on link "Settings" at bounding box center [36, 147] width 38 height 14
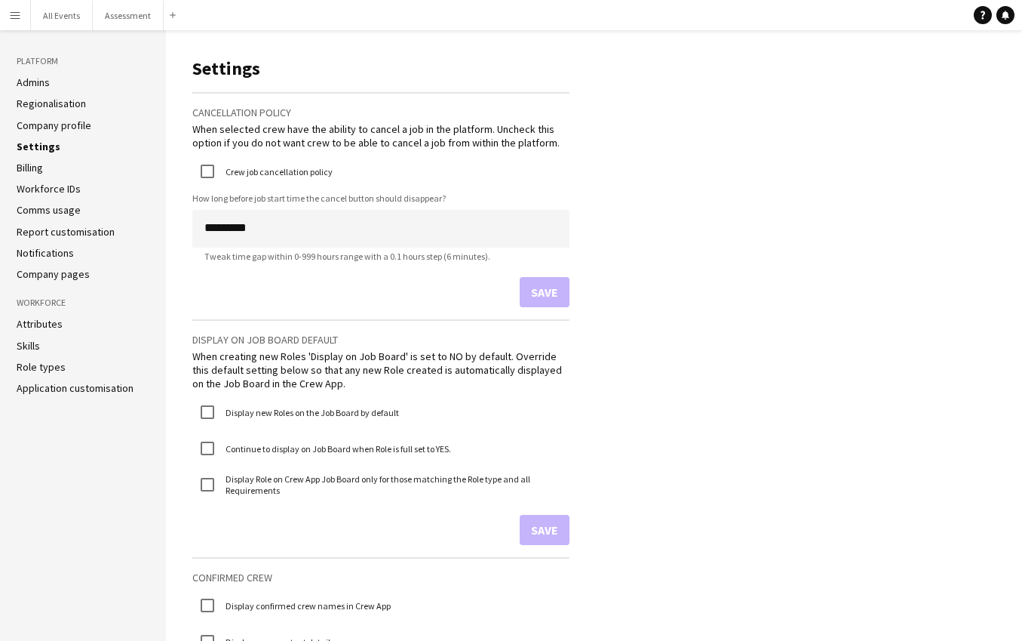
drag, startPoint x: 35, startPoint y: 168, endPoint x: 37, endPoint y: 186, distance: 17.4
click at [35, 168] on link "Billing" at bounding box center [30, 168] width 26 height 14
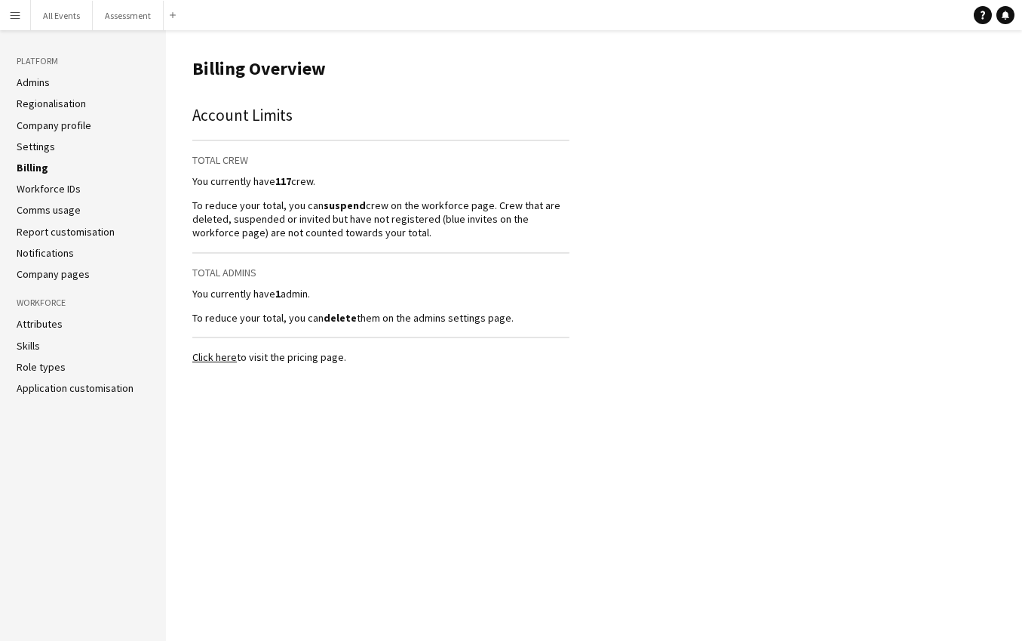
click at [36, 189] on link "Workforce IDs" at bounding box center [49, 189] width 64 height 14
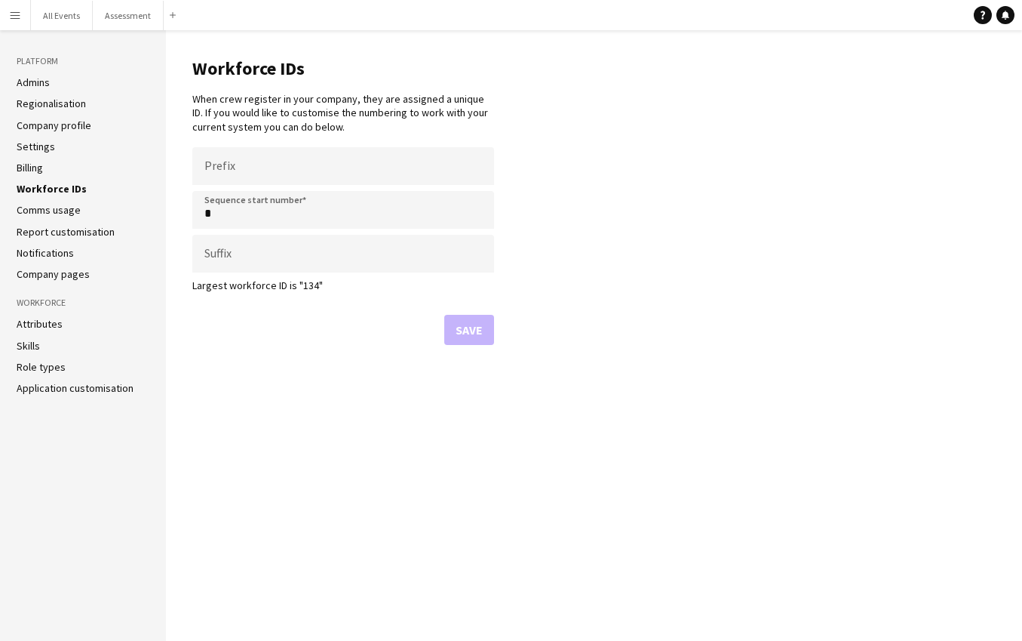
click at [39, 204] on link "Comms usage" at bounding box center [49, 210] width 64 height 14
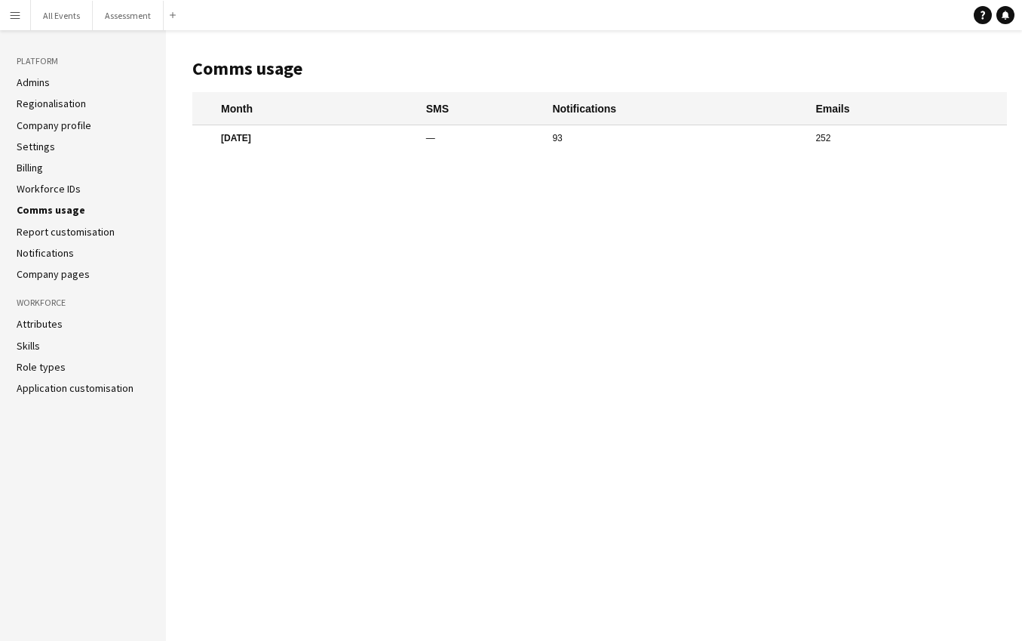
click at [43, 225] on link "Report customisation" at bounding box center [66, 232] width 98 height 14
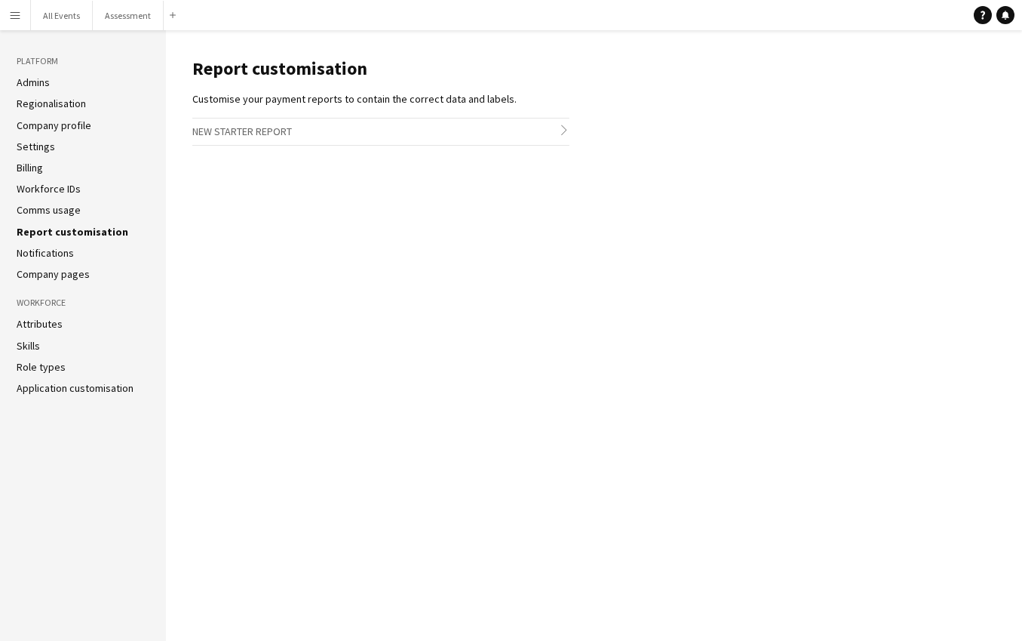
click at [50, 246] on link "Notifications" at bounding box center [45, 253] width 57 height 14
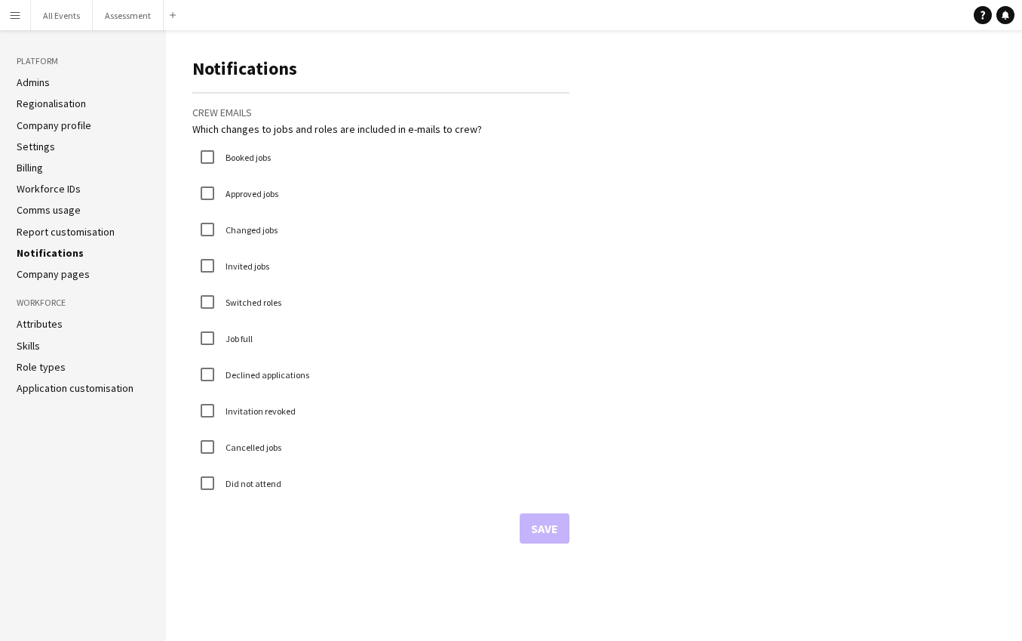
click at [53, 272] on link "Company pages" at bounding box center [53, 274] width 73 height 14
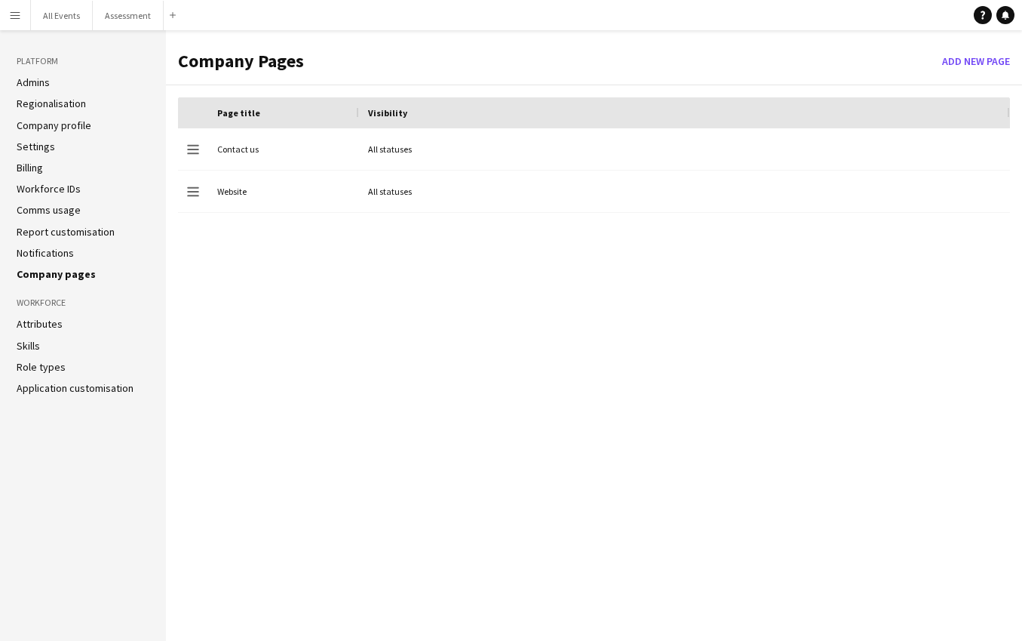
click at [51, 318] on link "Attributes" at bounding box center [40, 324] width 46 height 14
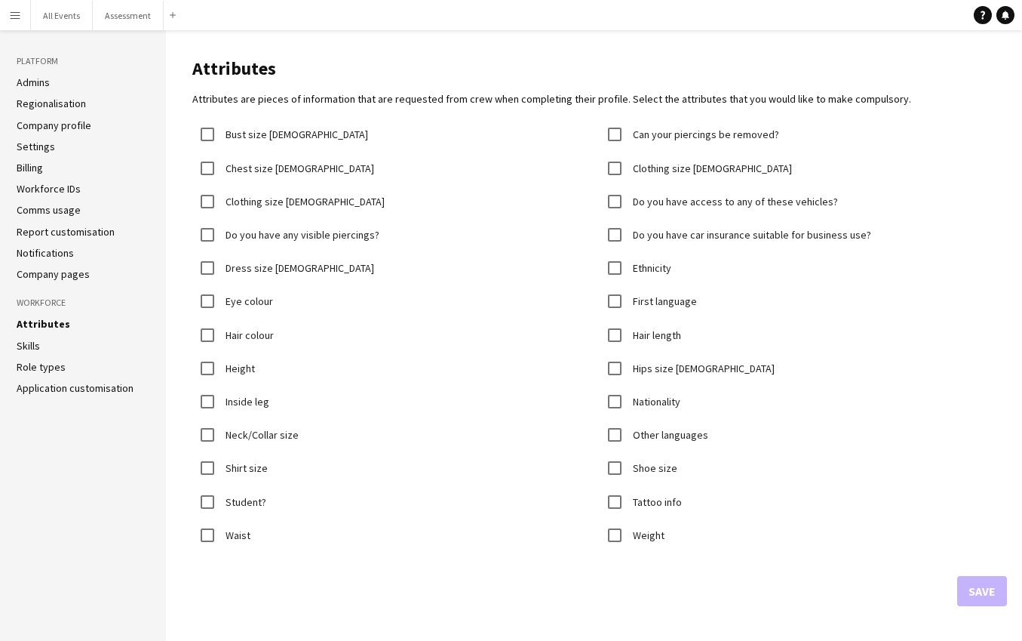
click at [41, 339] on li "Skills" at bounding box center [83, 346] width 133 height 14
click at [52, 366] on link "Role types" at bounding box center [41, 367] width 49 height 14
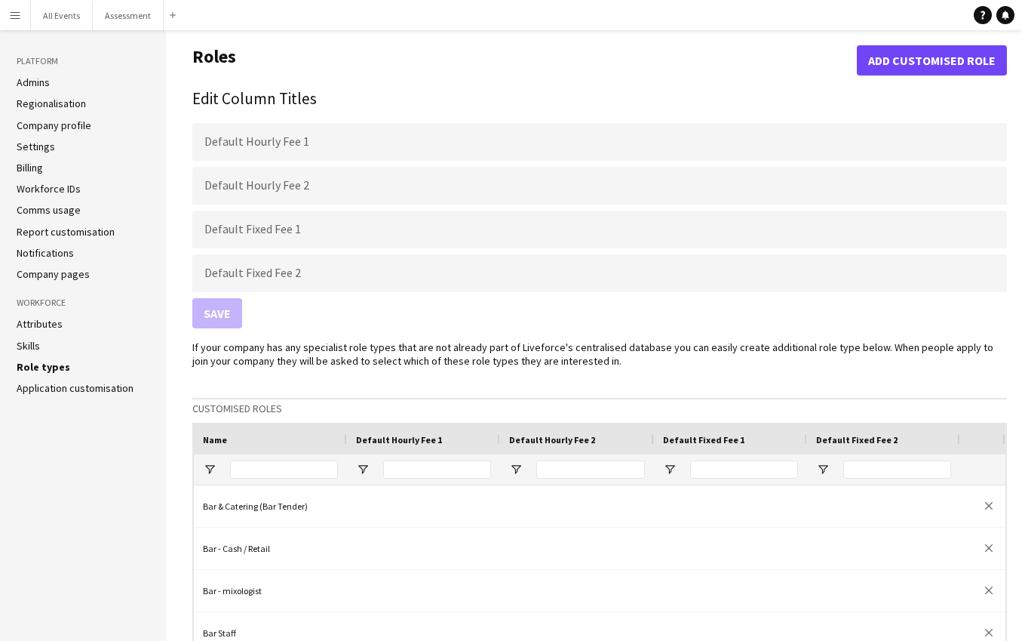
click at [54, 389] on link "Application customisation" at bounding box center [75, 388] width 117 height 14
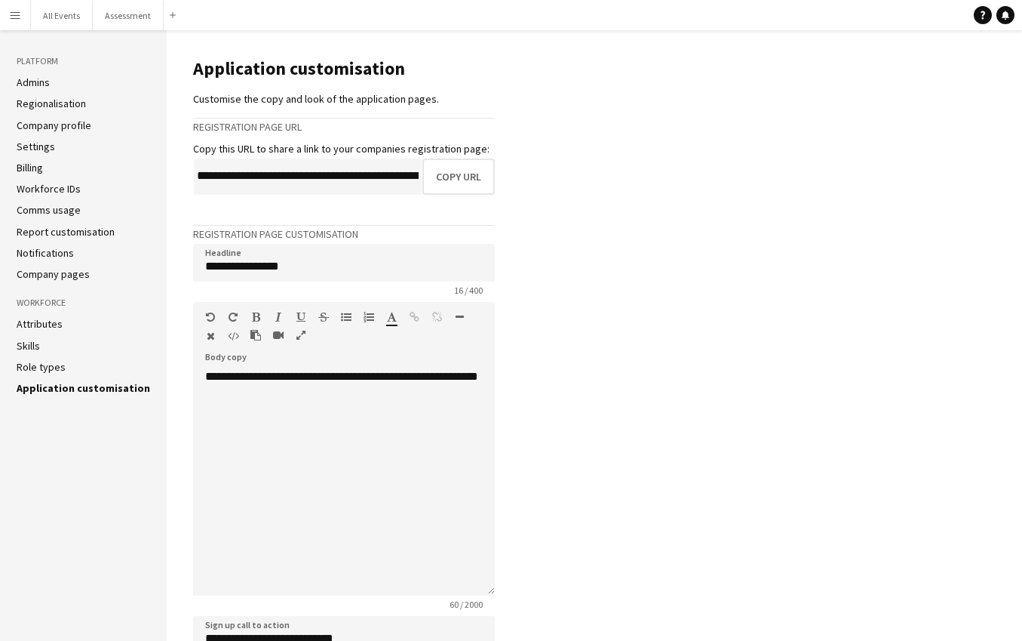
click at [14, 19] on app-icon "Menu" at bounding box center [15, 15] width 12 height 12
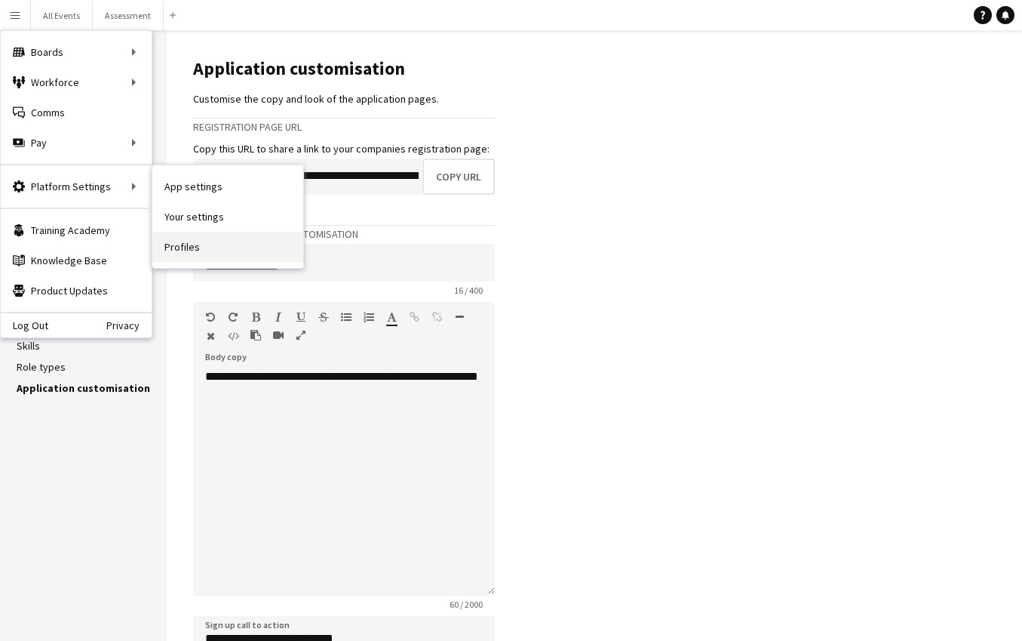
click at [181, 249] on link "Profiles" at bounding box center [227, 247] width 151 height 30
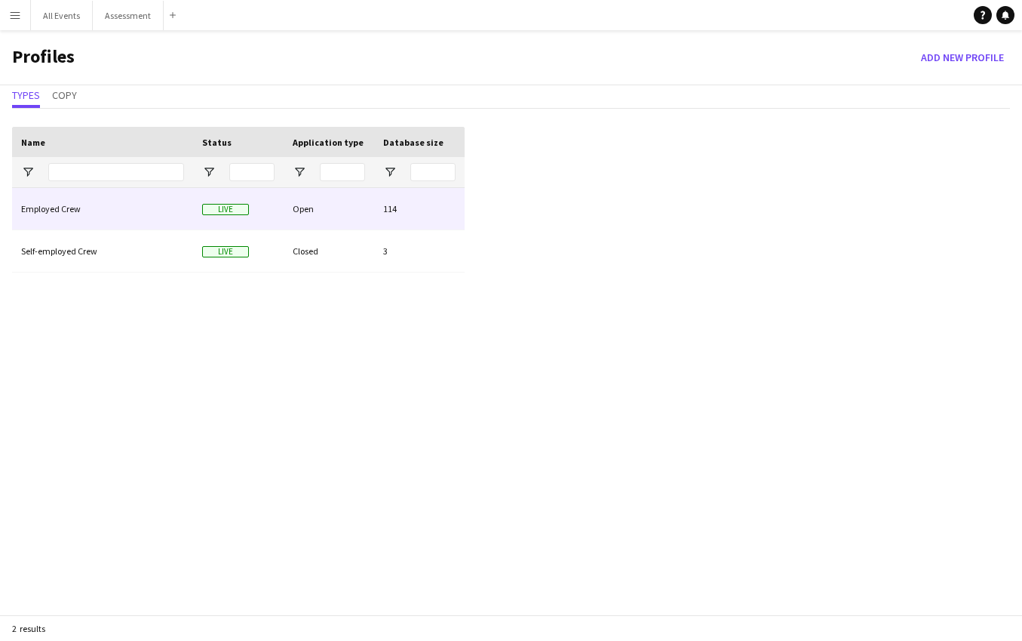
click at [44, 219] on div "Employed Crew" at bounding box center [102, 208] width 181 height 41
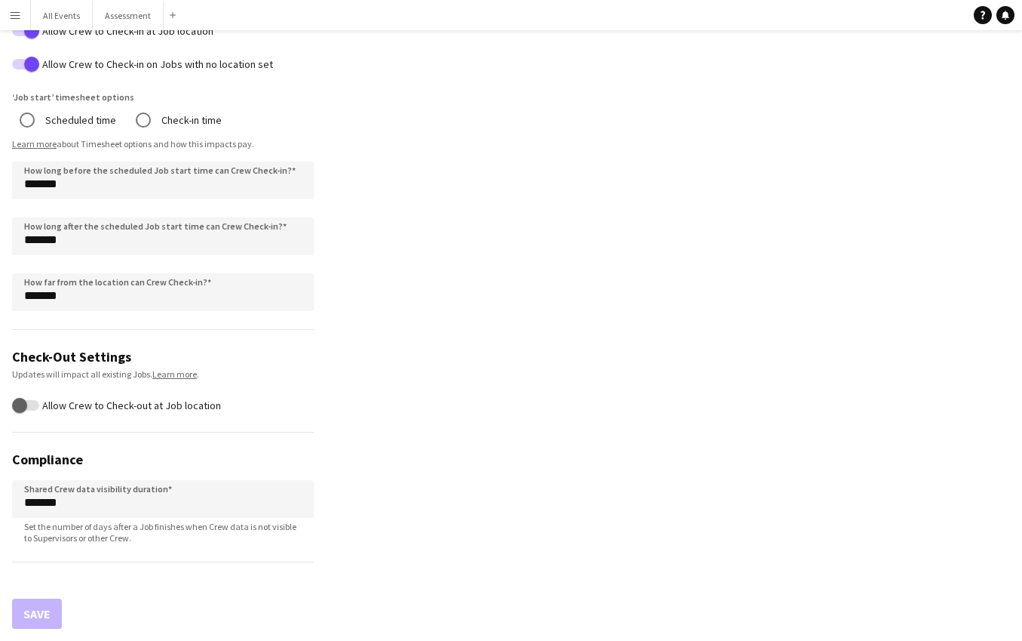
scroll to position [884, 0]
click at [983, 18] on icon at bounding box center [983, 15] width 5 height 8
click at [14, 18] on app-icon "Menu" at bounding box center [15, 15] width 12 height 12
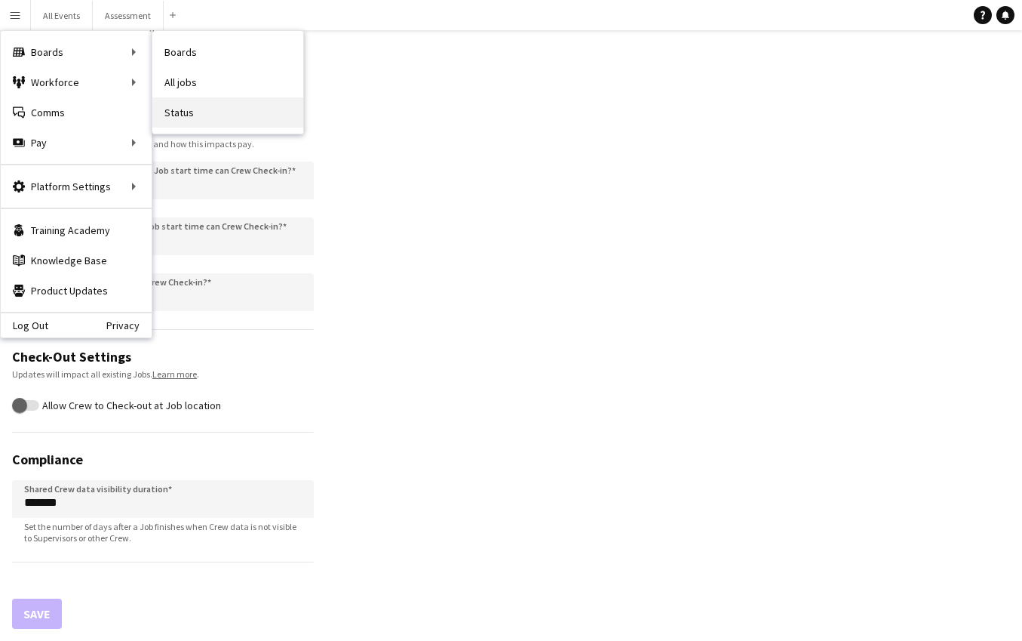
click at [174, 115] on link "Status" at bounding box center [227, 112] width 151 height 30
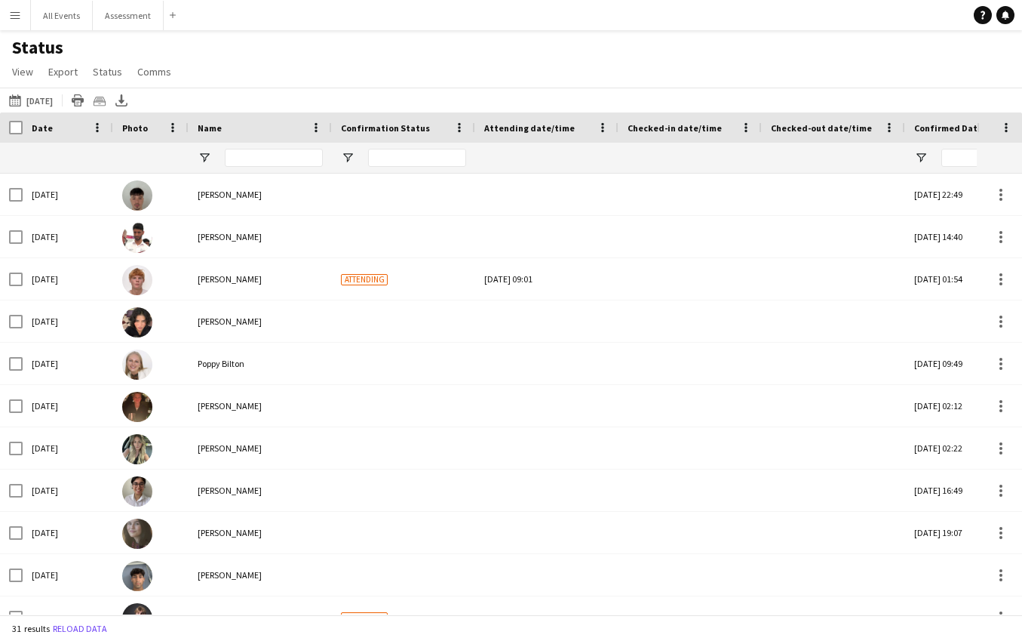
type input "**********"
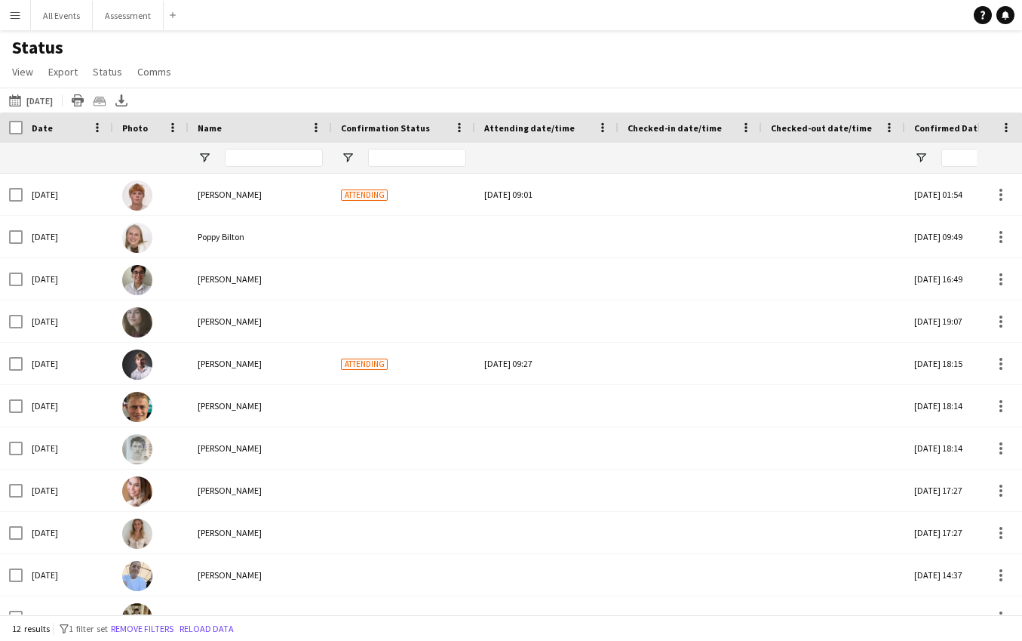
drag, startPoint x: 182, startPoint y: 21, endPoint x: 199, endPoint y: 43, distance: 27.9
click at [185, 26] on app-navbar "Menu Boards Boards Boards All jobs Status Workforce Workforce My Workforce Recr…" at bounding box center [511, 15] width 1022 height 30
click at [159, 634] on button "Remove filters" at bounding box center [142, 628] width 69 height 17
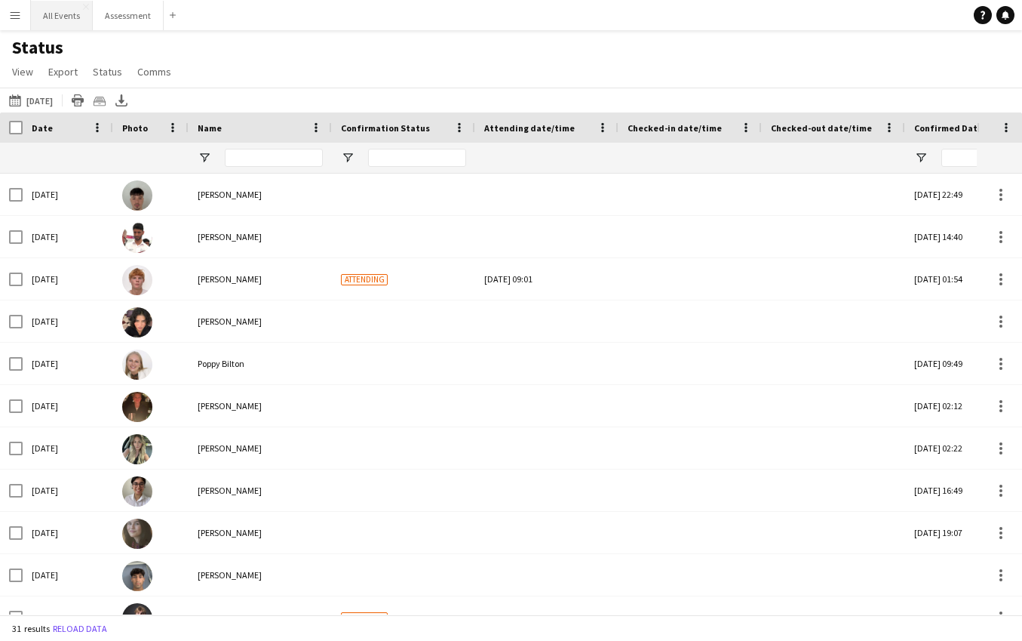
click at [51, 17] on button "All Events Close" at bounding box center [62, 15] width 62 height 29
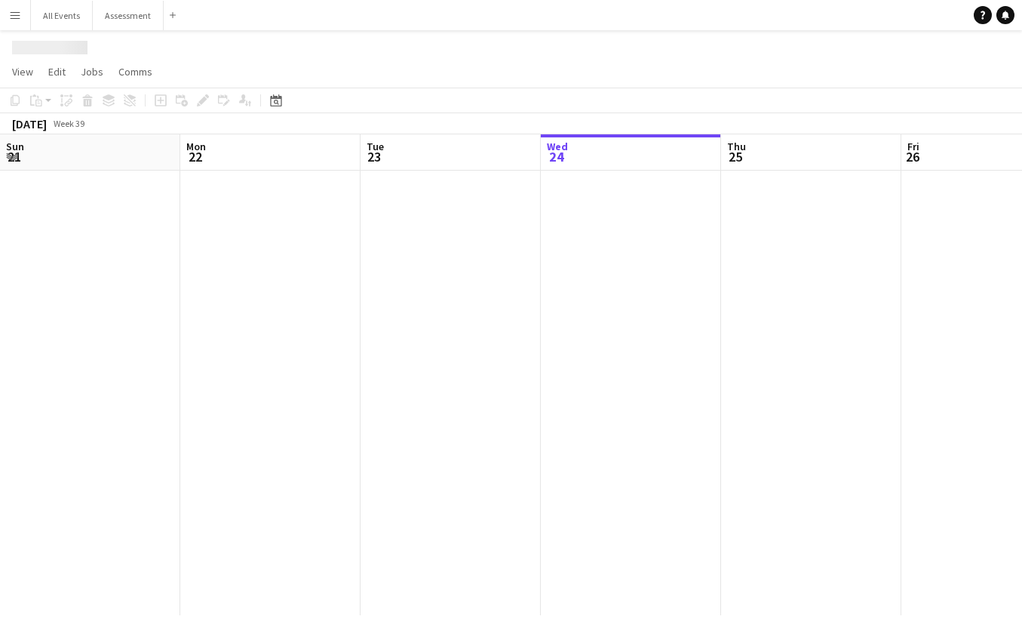
scroll to position [0, 361]
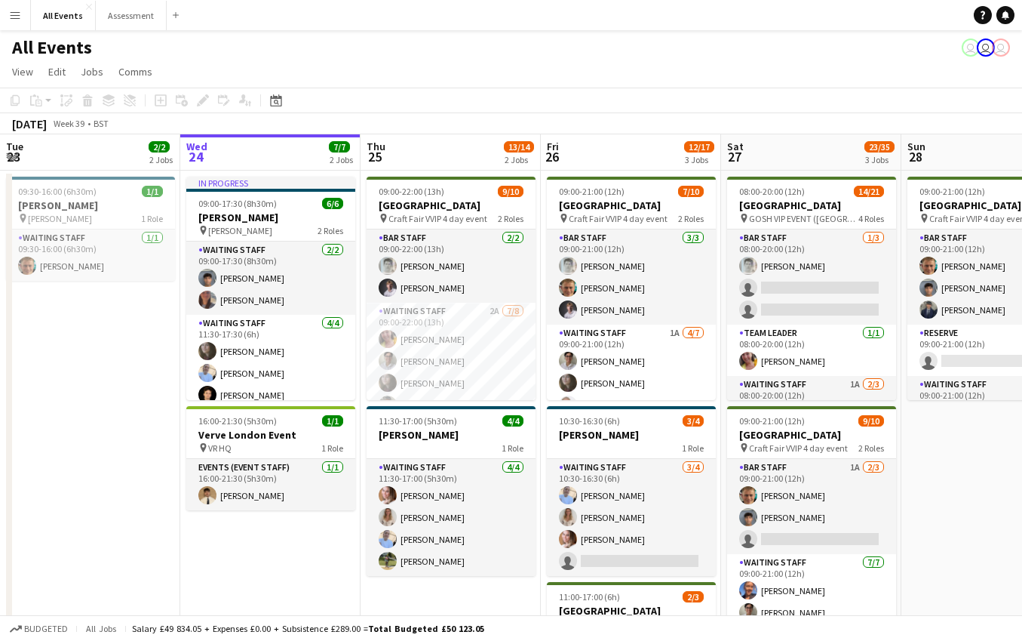
click at [23, 14] on button "Menu" at bounding box center [15, 15] width 30 height 30
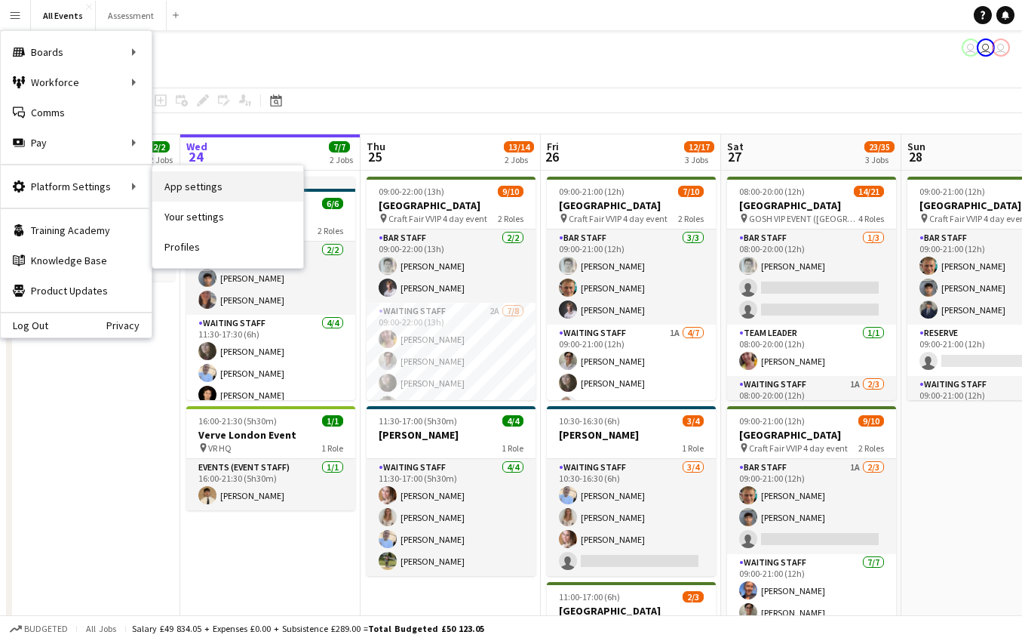
click at [202, 191] on link "App settings" at bounding box center [227, 186] width 151 height 30
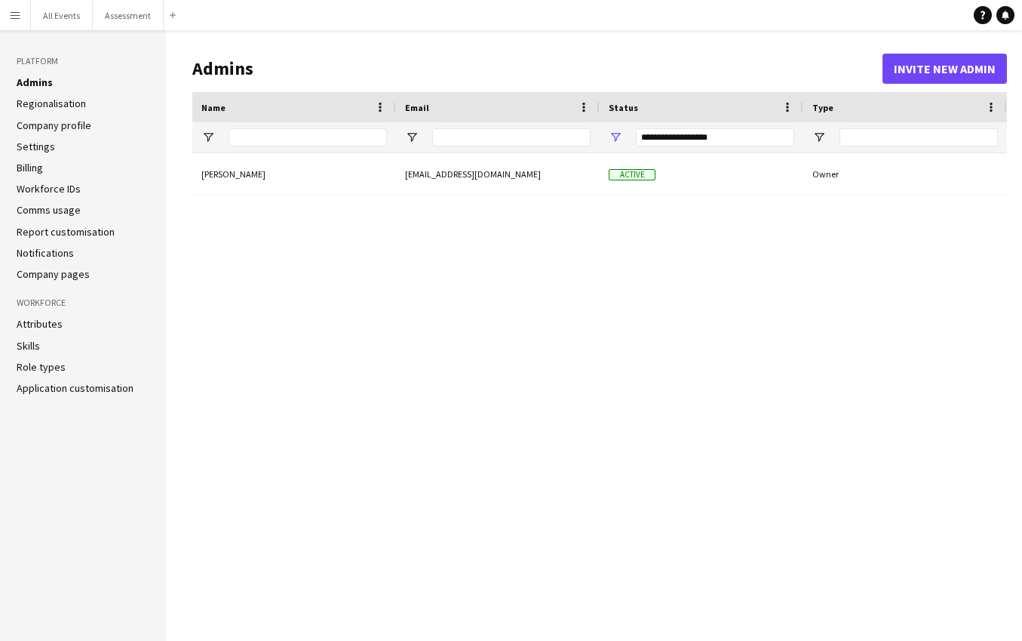
click at [22, 143] on link "Settings" at bounding box center [36, 147] width 38 height 14
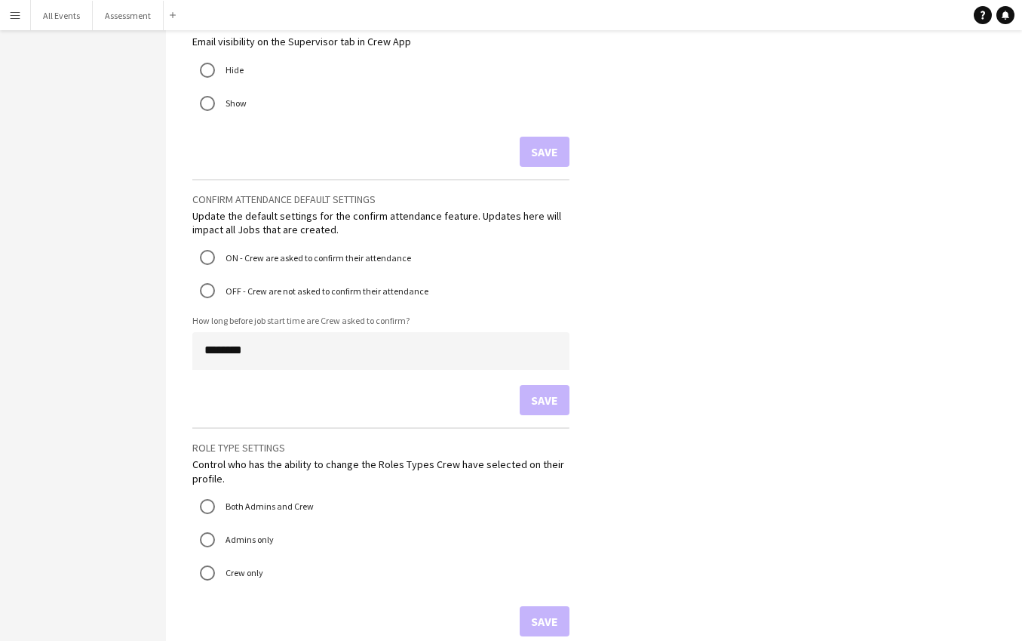
scroll to position [1046, 0]
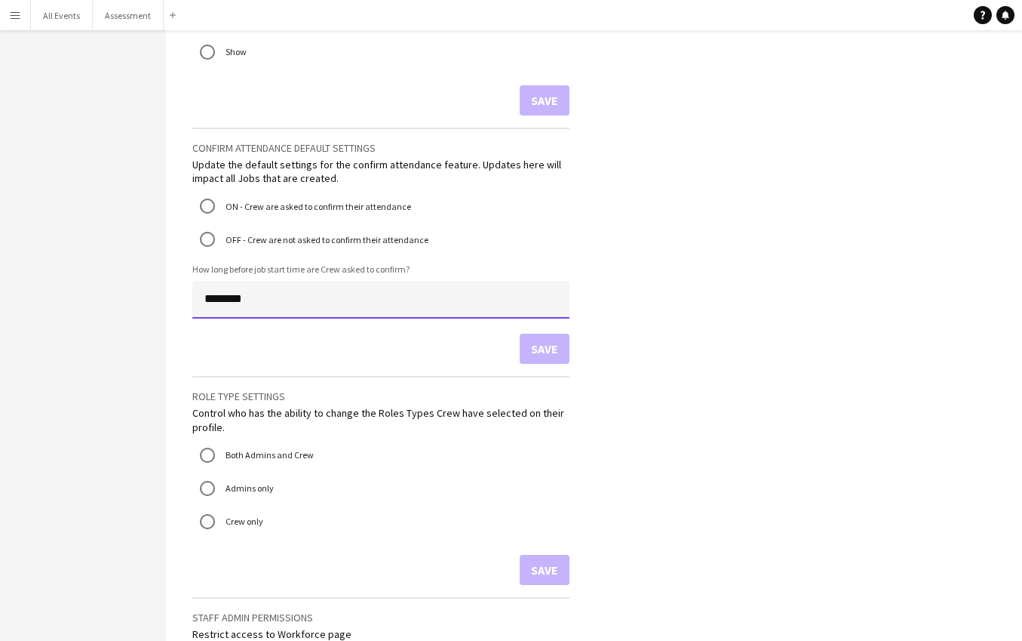
click at [305, 300] on input "********" at bounding box center [380, 300] width 377 height 38
drag, startPoint x: 296, startPoint y: 289, endPoint x: 284, endPoint y: 267, distance: 25.0
click at [284, 267] on form "Confirm attendance default settings Update the default settings for the confirm…" at bounding box center [380, 246] width 377 height 237
click at [63, 21] on button "All Events Close" at bounding box center [62, 15] width 62 height 29
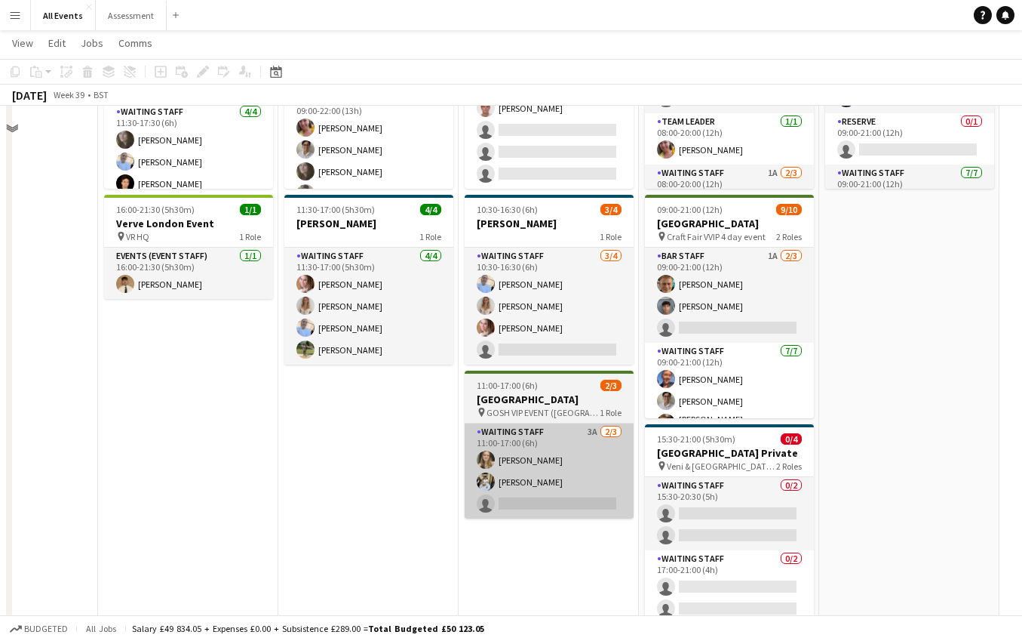
scroll to position [241, 0]
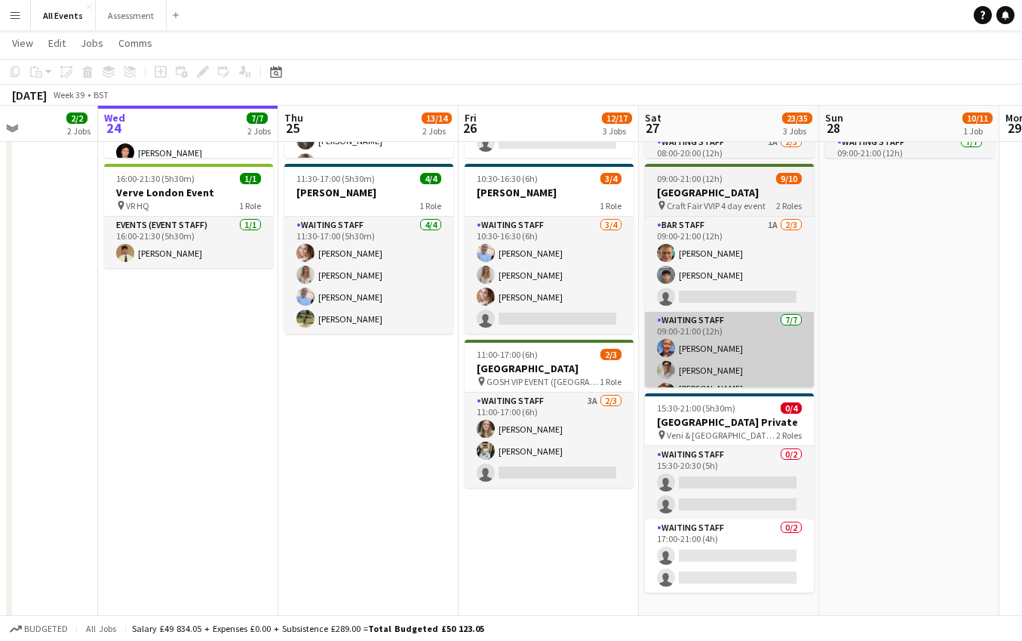
drag, startPoint x: 557, startPoint y: 466, endPoint x: 720, endPoint y: 361, distance: 194.2
click at [557, 466] on app-card-role "Waiting Staff 3A 2/3 11:00-17:00 (6h) Francesca McDonald Theodoros Liakopoulos …" at bounding box center [549, 439] width 169 height 95
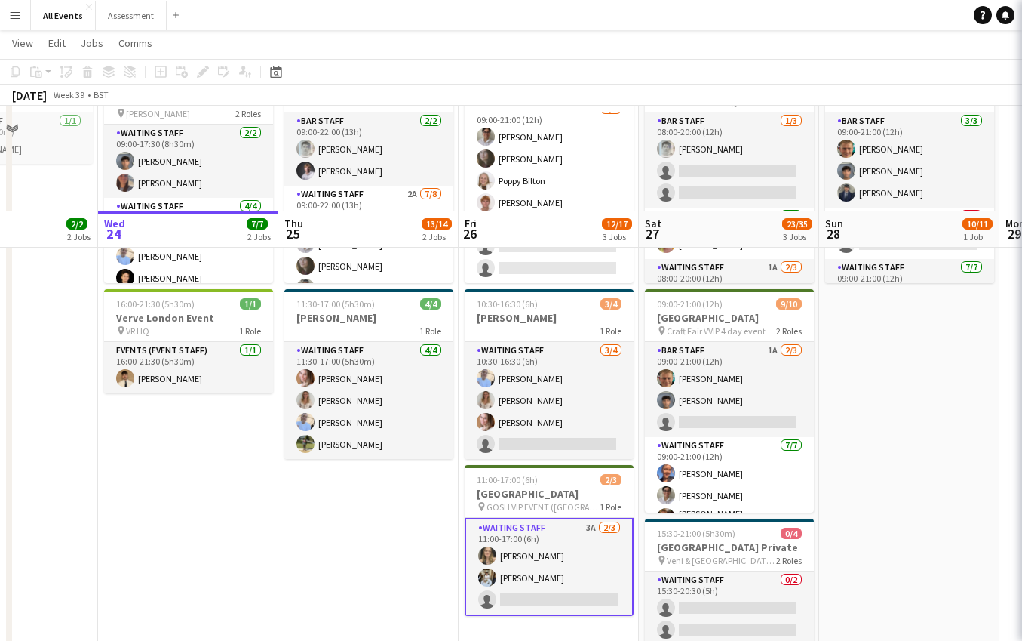
scroll to position [0, 0]
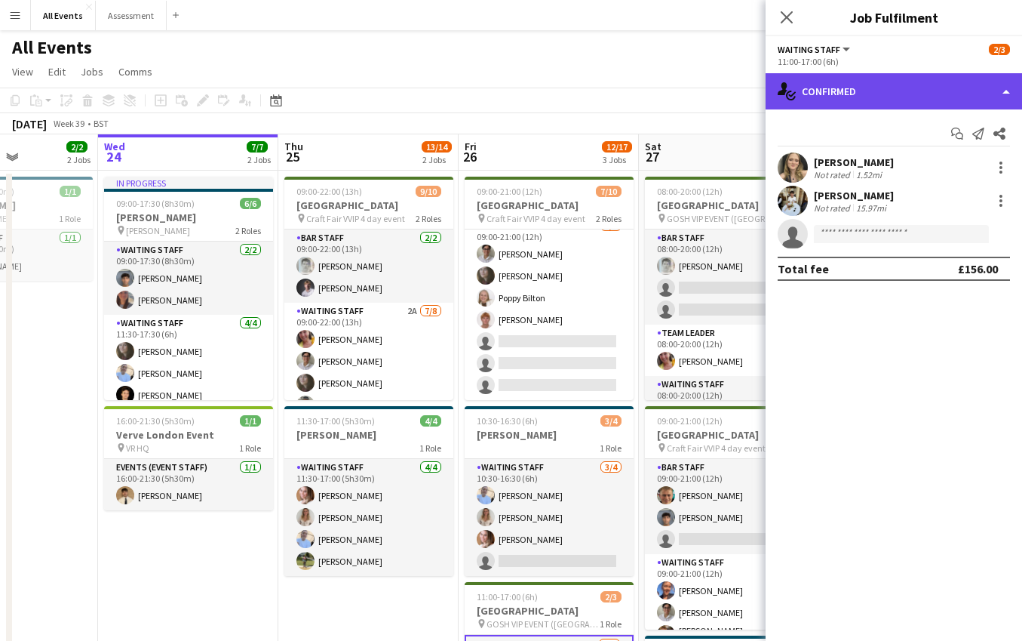
click at [892, 88] on div "single-neutral-actions-check-2 Confirmed" at bounding box center [894, 91] width 257 height 36
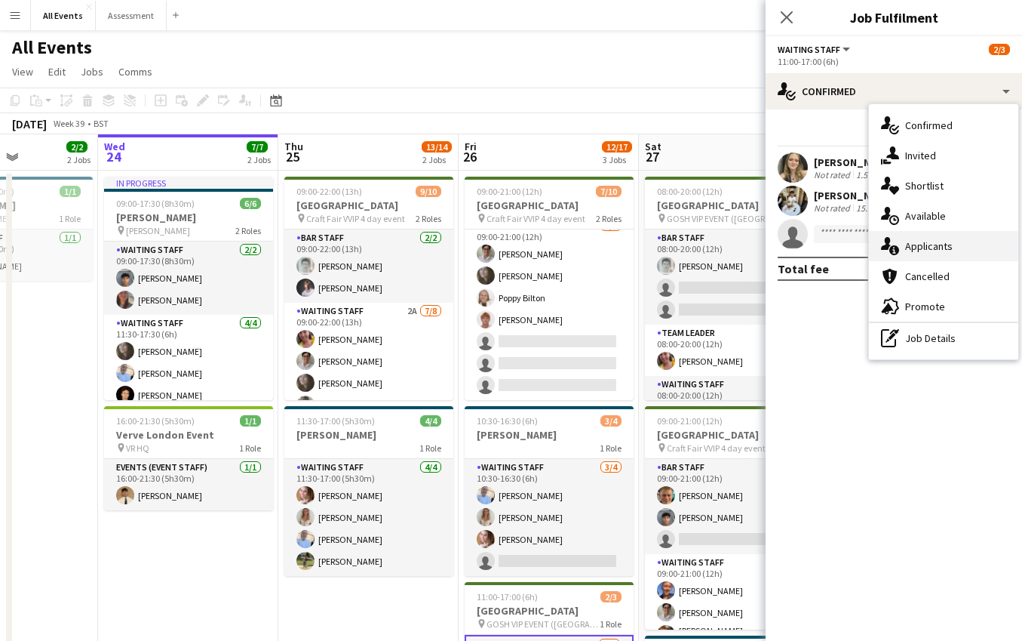
click at [927, 247] on span "Applicants" at bounding box center [929, 246] width 48 height 14
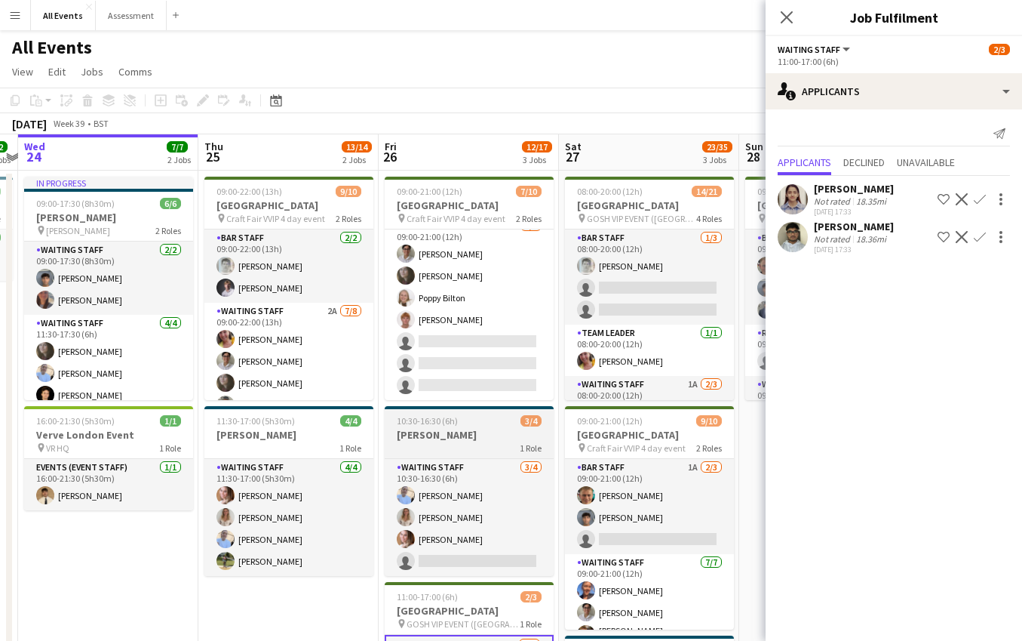
scroll to position [0, 618]
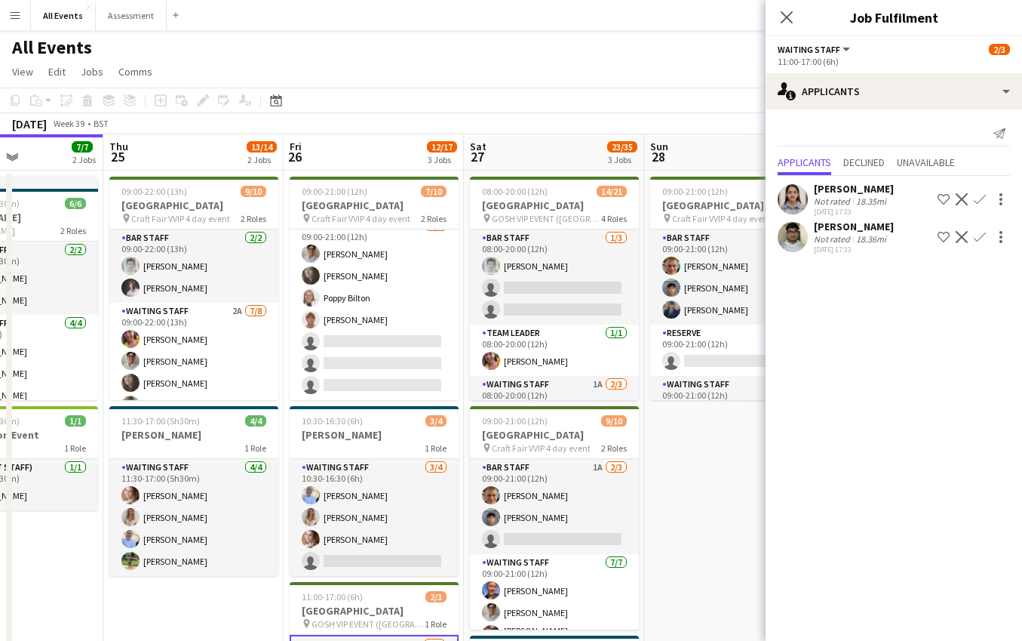
click at [675, 465] on app-date-cell "09:00-21:00 (12h) 10/11 Heritage House pin Craft Fair VVIP 4 day event 3 Roles …" at bounding box center [734, 525] width 180 height 709
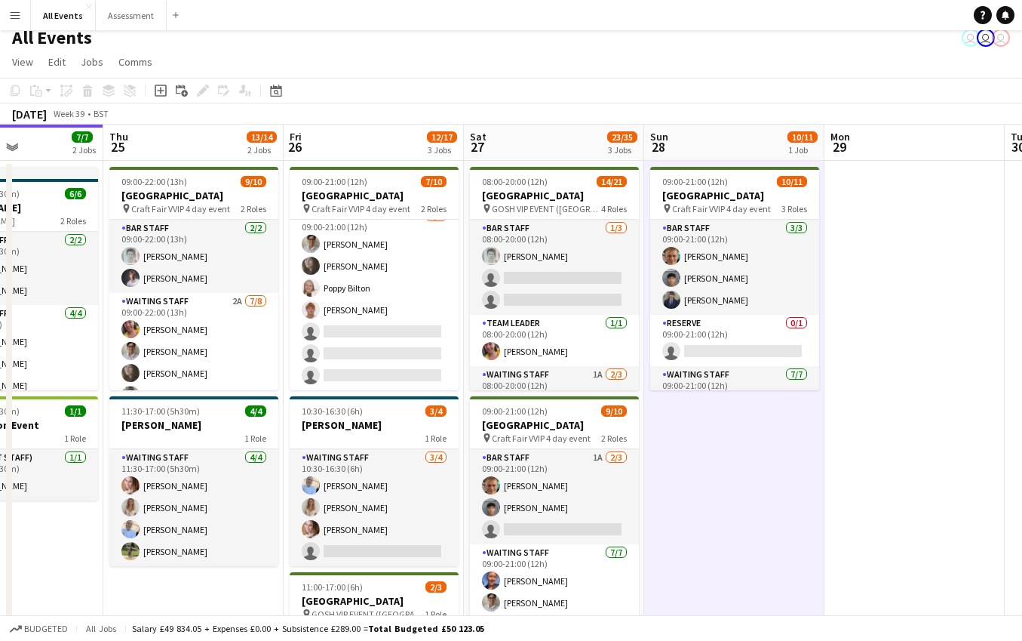
scroll to position [0, 0]
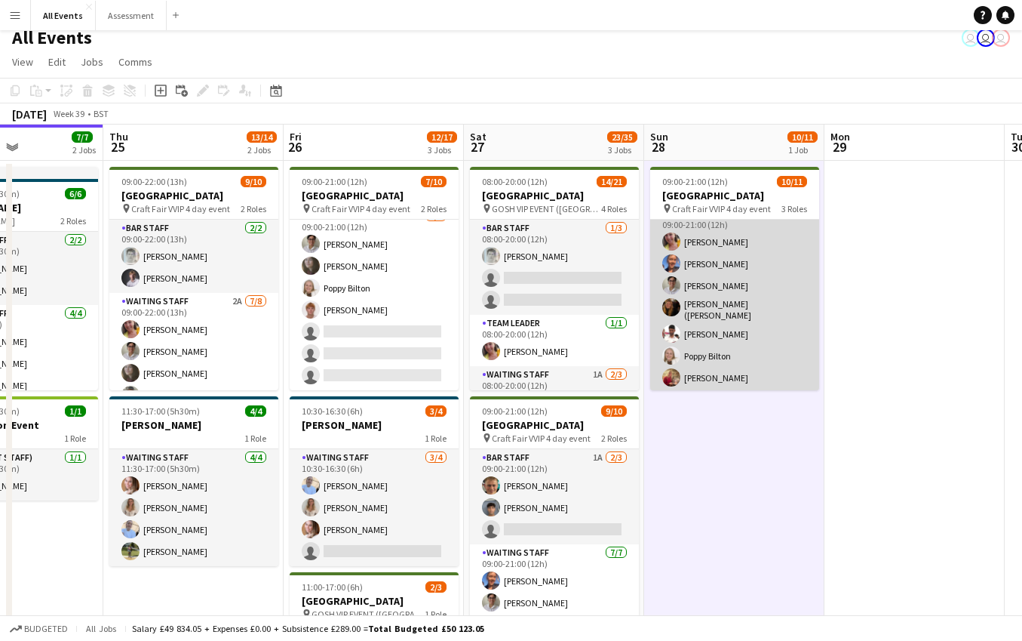
click at [742, 345] on app-card-role "Waiting Staff 7/7 09:00-21:00 (12h) Ruth Danieli Erin Lambourn Emily Reeve Alex…" at bounding box center [734, 298] width 169 height 187
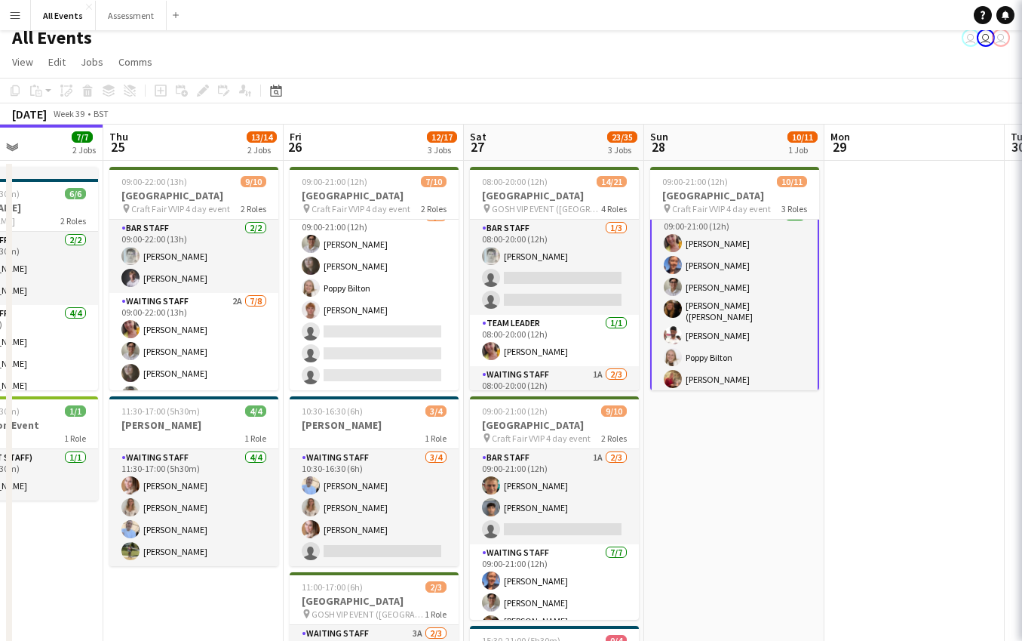
scroll to position [158, 0]
click at [765, 287] on app-card-role "Waiting Staff 7/7 09:00-21:00 (12h) Ruth Danieli Erin Lambourn Emily Reeve Alex…" at bounding box center [734, 302] width 169 height 190
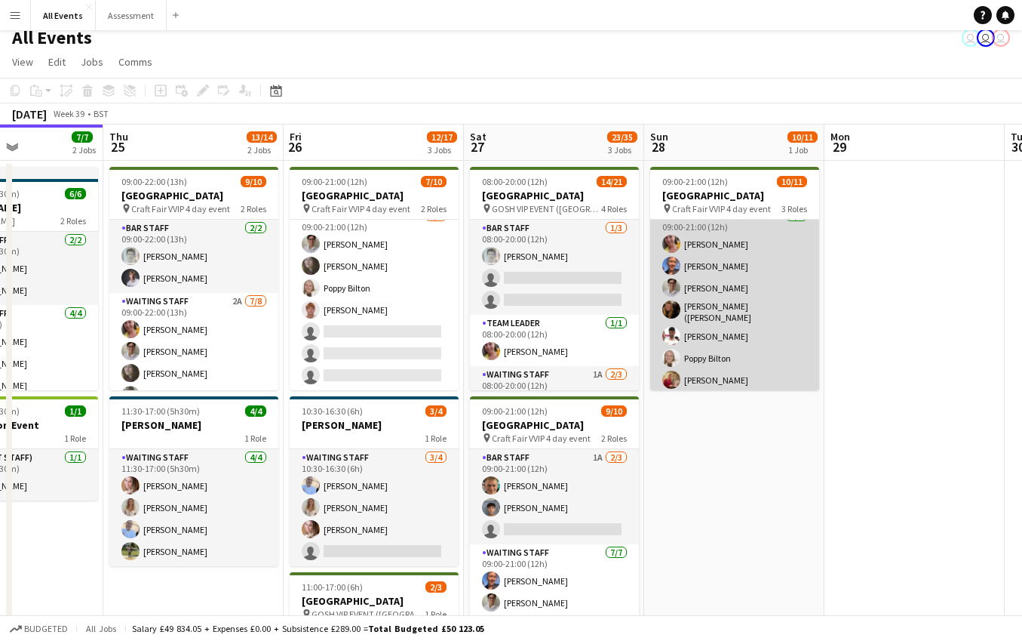
click at [752, 317] on app-card-role "Waiting Staff 7/7 09:00-21:00 (12h) Ruth Danieli Erin Lambourn Emily Reeve Alex…" at bounding box center [734, 300] width 169 height 187
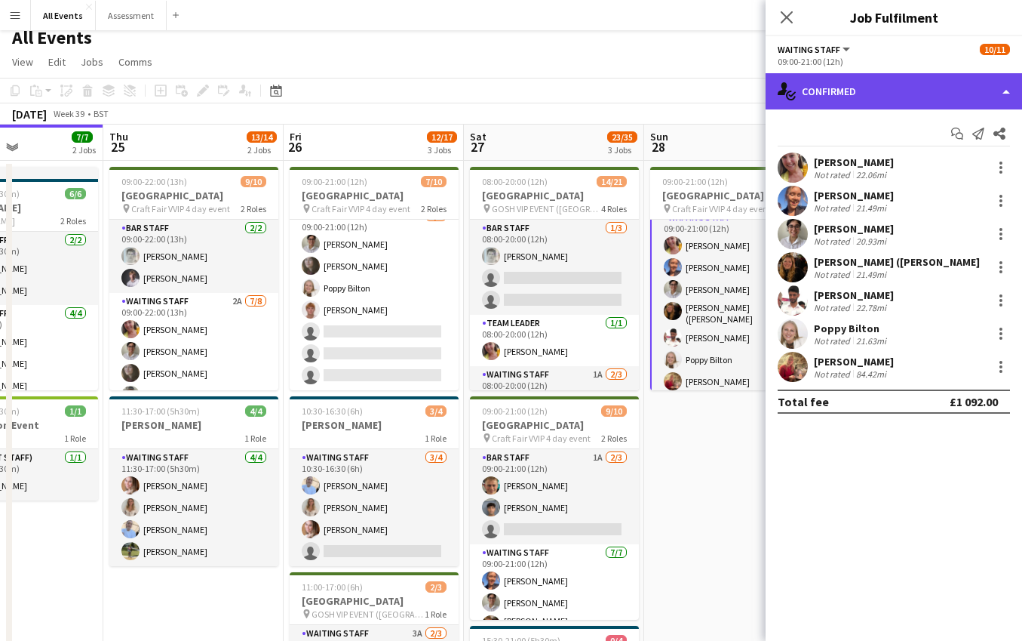
click at [908, 84] on div "single-neutral-actions-check-2 Confirmed" at bounding box center [894, 91] width 257 height 36
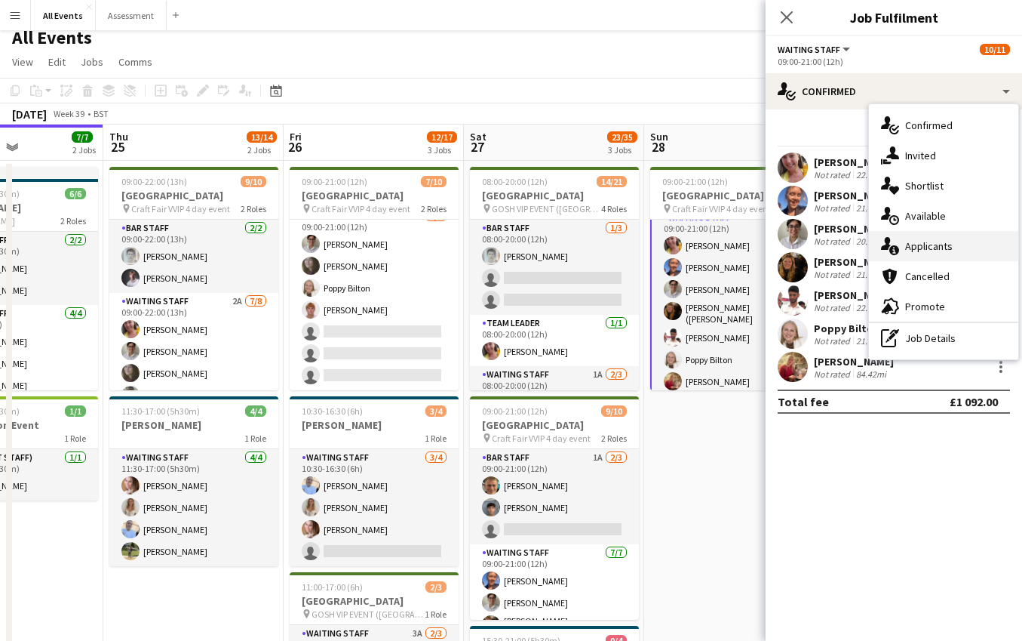
click at [942, 237] on div "single-neutral-actions-information Applicants" at bounding box center [943, 246] width 149 height 30
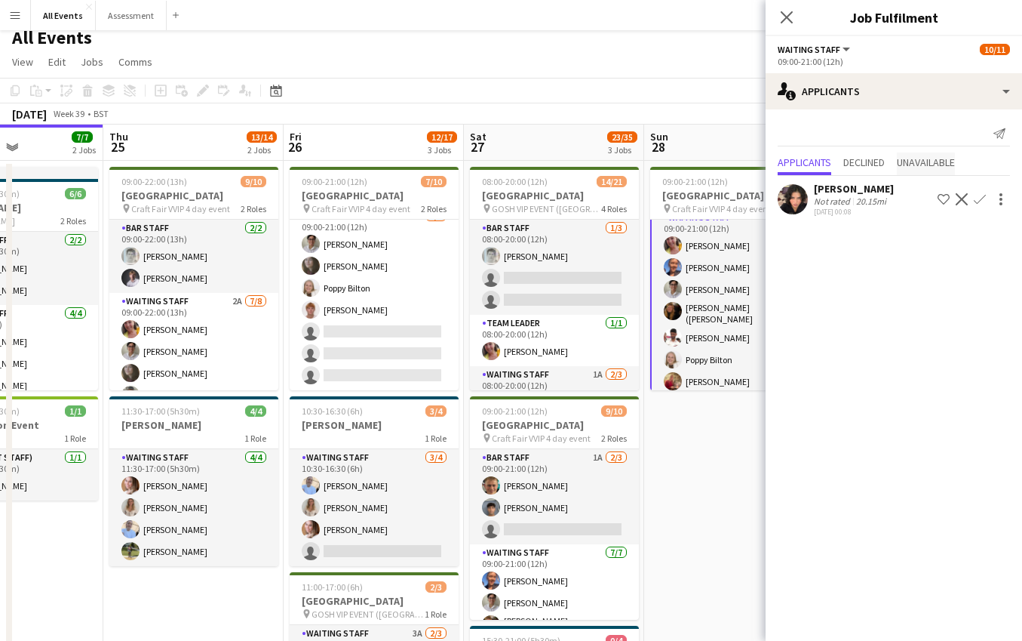
click at [945, 161] on span "Unavailable" at bounding box center [926, 162] width 58 height 11
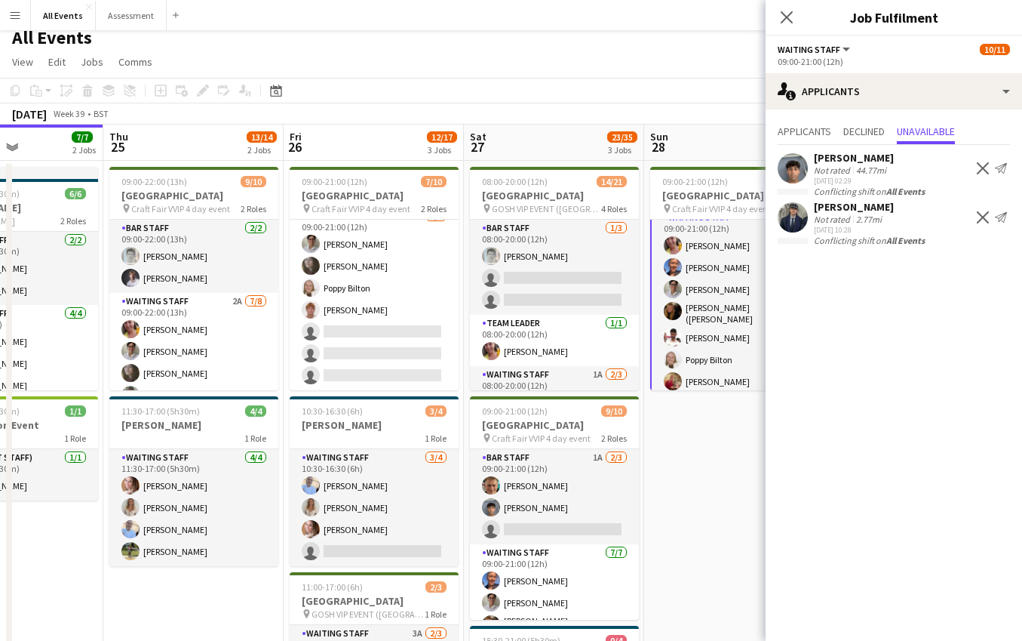
click at [709, 441] on app-date-cell "09:00-21:00 (12h) 10/11 Heritage House pin Craft Fair VVIP 4 day event 3 Roles …" at bounding box center [734, 515] width 180 height 709
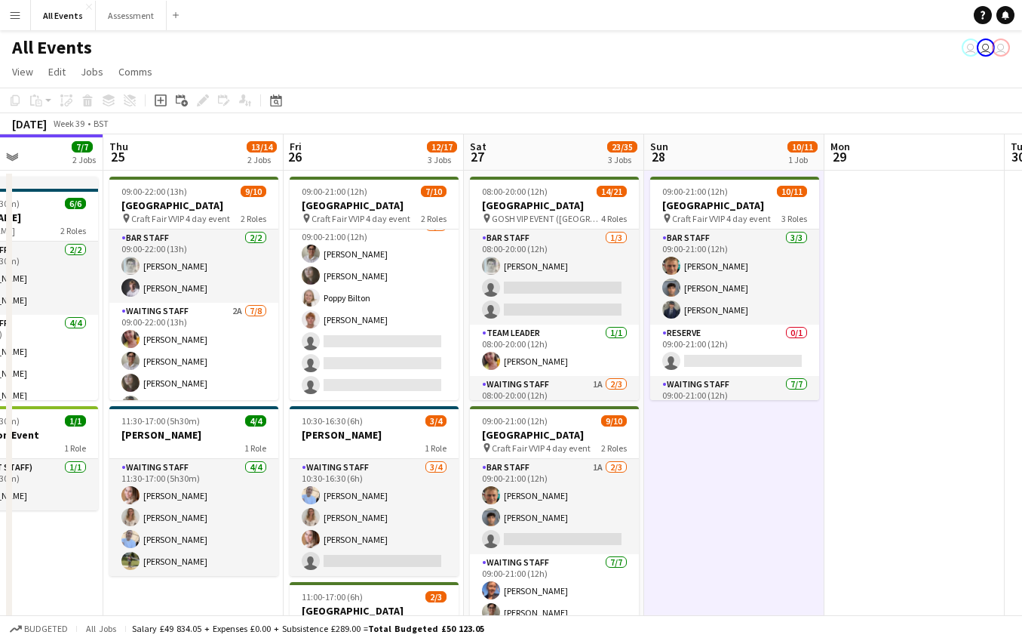
scroll to position [0, 0]
